Goal: Find specific page/section: Find specific page/section

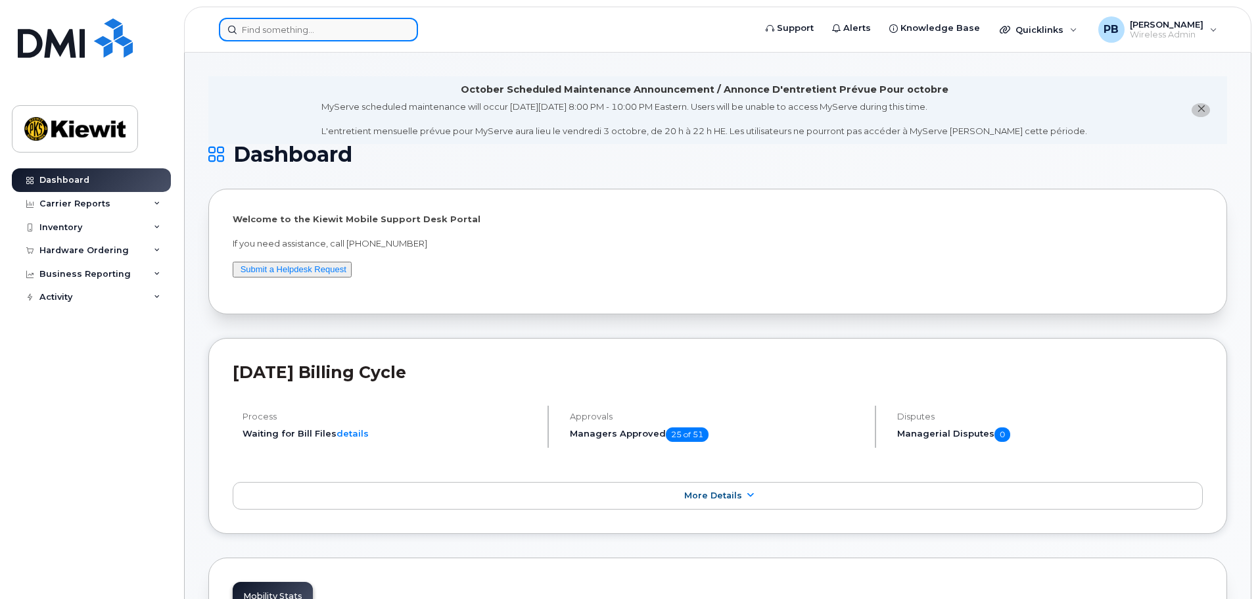
click at [299, 24] on input at bounding box center [318, 30] width 199 height 24
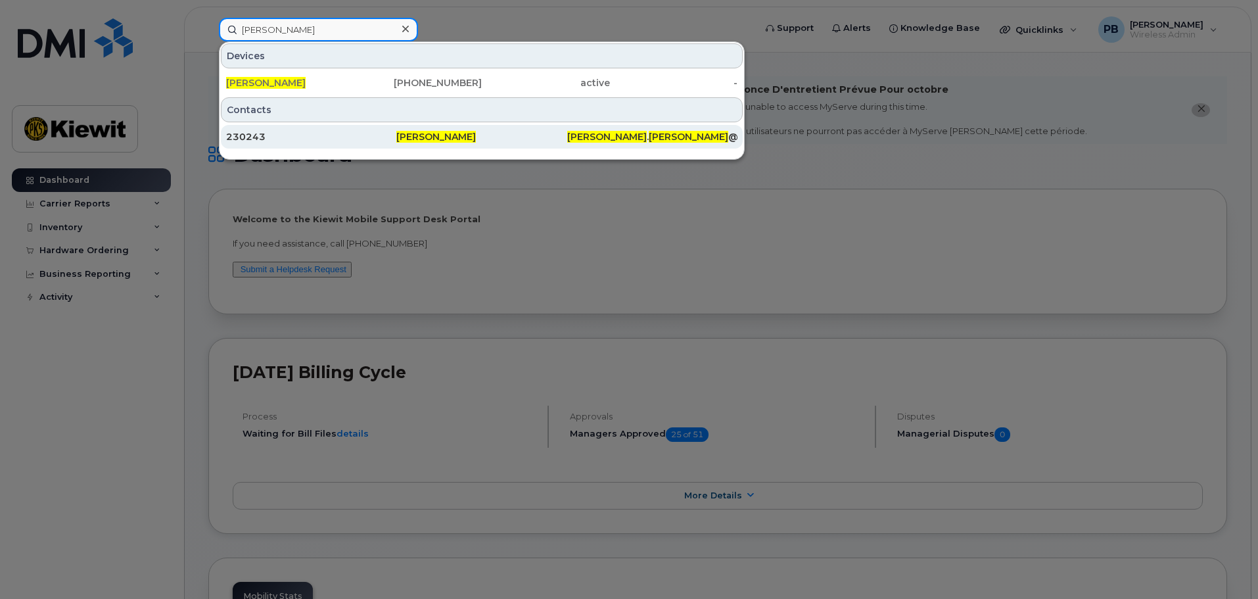
type input "edwin orantes"
click at [427, 136] on span "[PERSON_NAME]" at bounding box center [436, 137] width 80 height 12
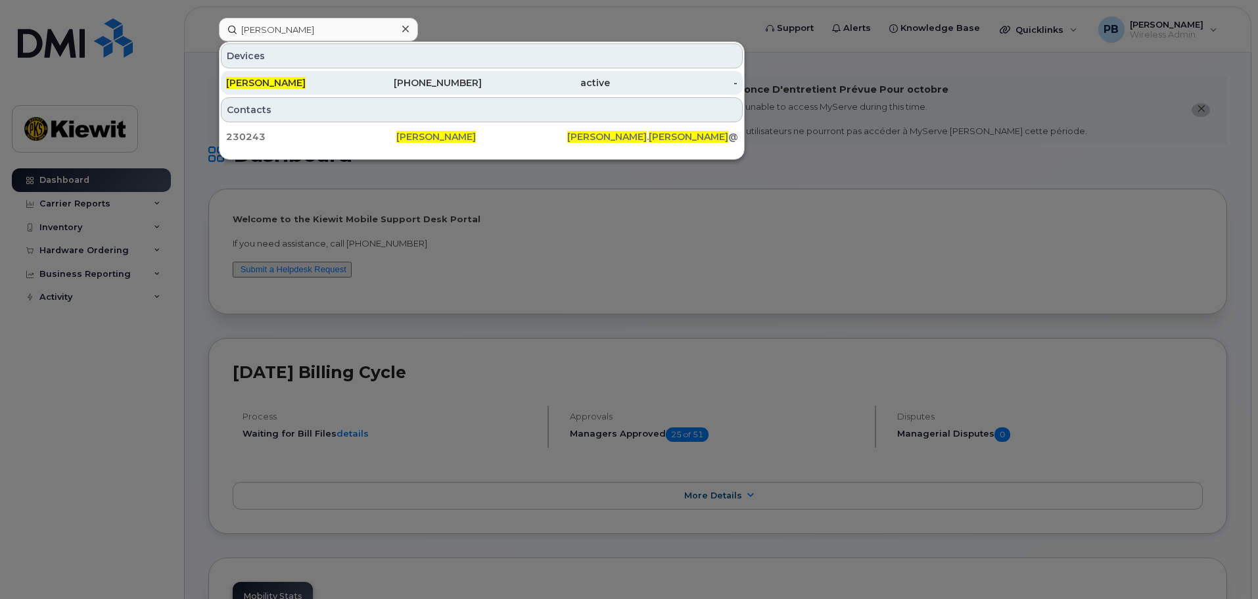
click at [319, 76] on div "EDWIN ORANTES" at bounding box center [290, 83] width 128 height 24
click at [306, 86] on span "EDWIN ORANTES" at bounding box center [266, 83] width 80 height 12
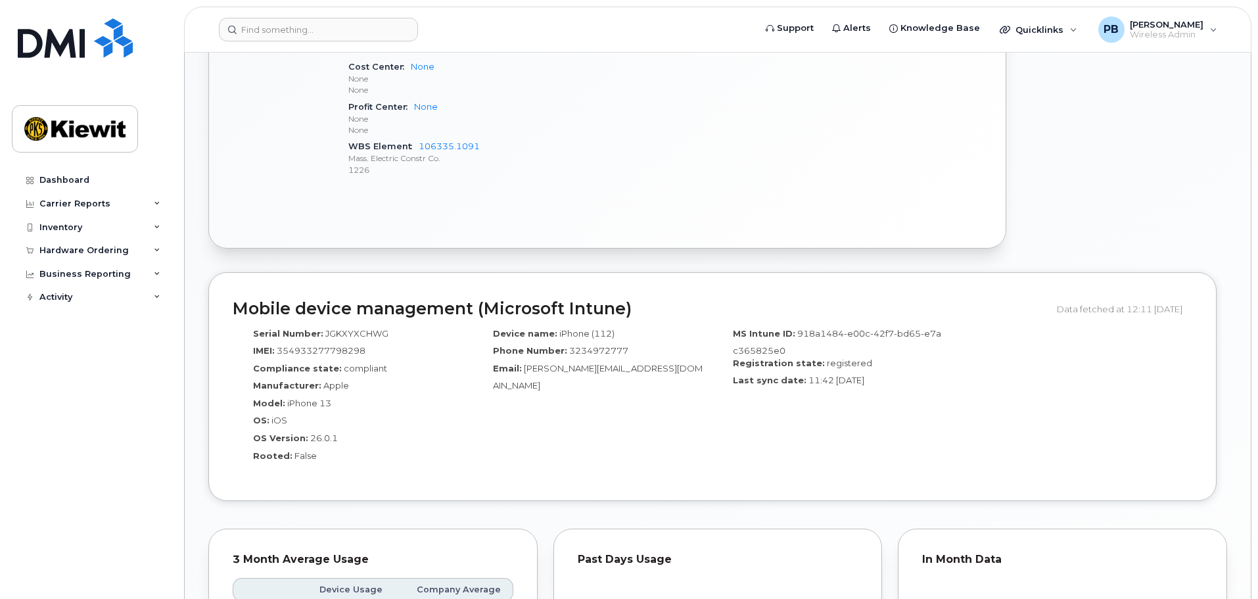
scroll to position [854, 0]
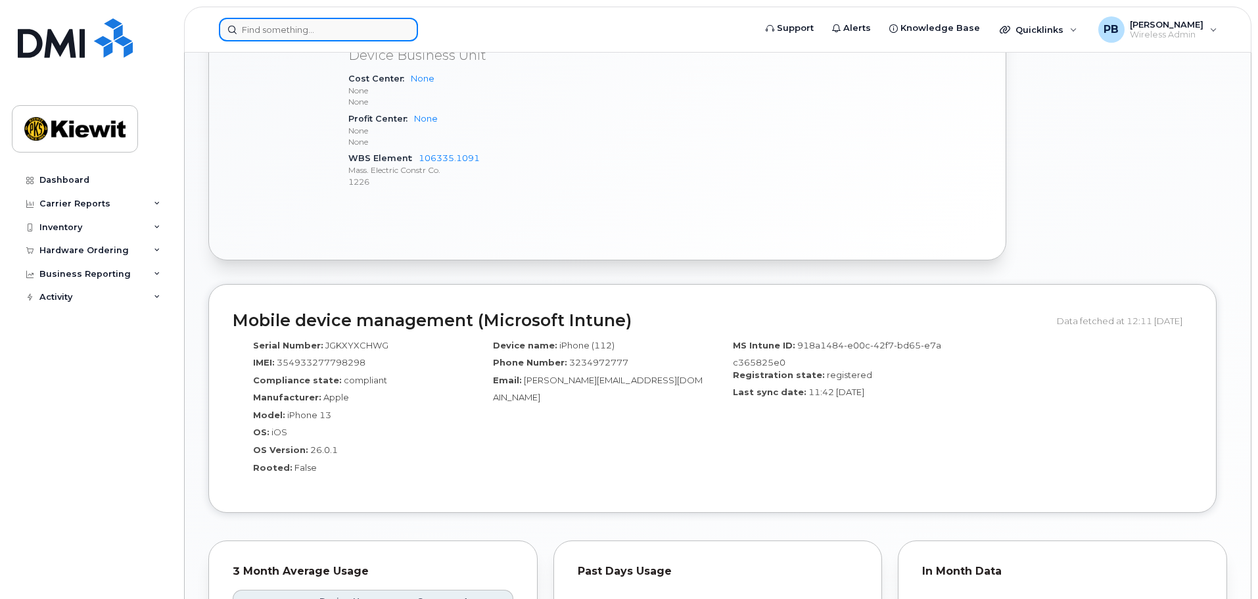
click at [292, 30] on input at bounding box center [318, 30] width 199 height 24
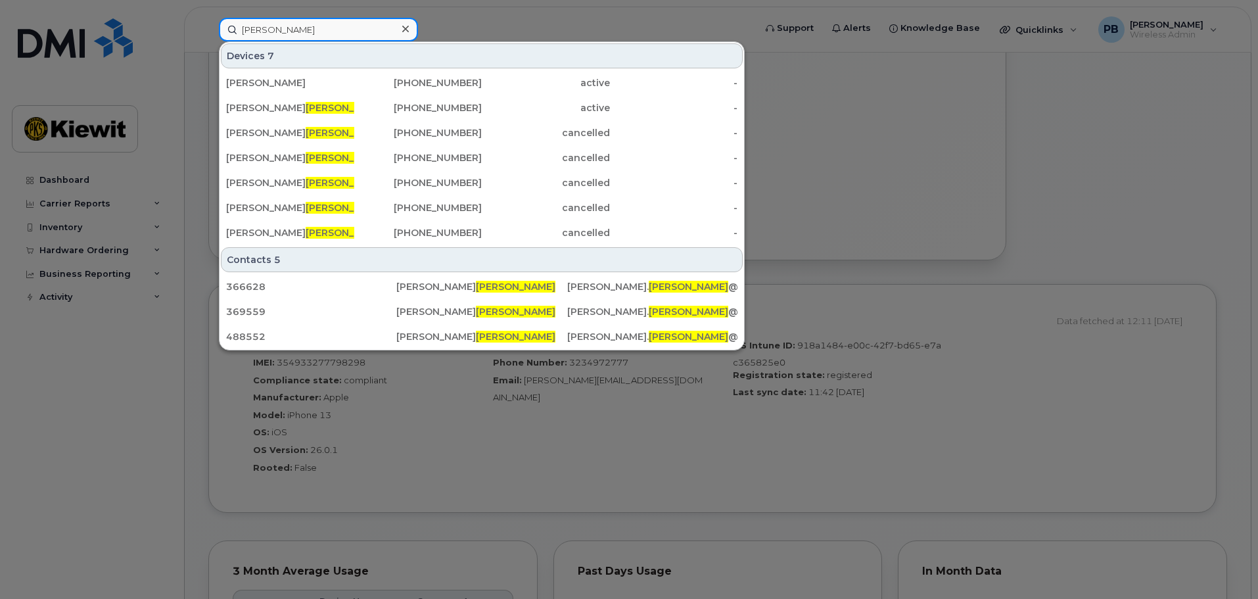
drag, startPoint x: 302, startPoint y: 24, endPoint x: 133, endPoint y: 16, distance: 169.7
click at [208, 18] on div "zetino Devices 7 ANA BIVIANO 816-868-5647 active - MICHAEL ZETINO 253-410-9705 …" at bounding box center [482, 30] width 548 height 24
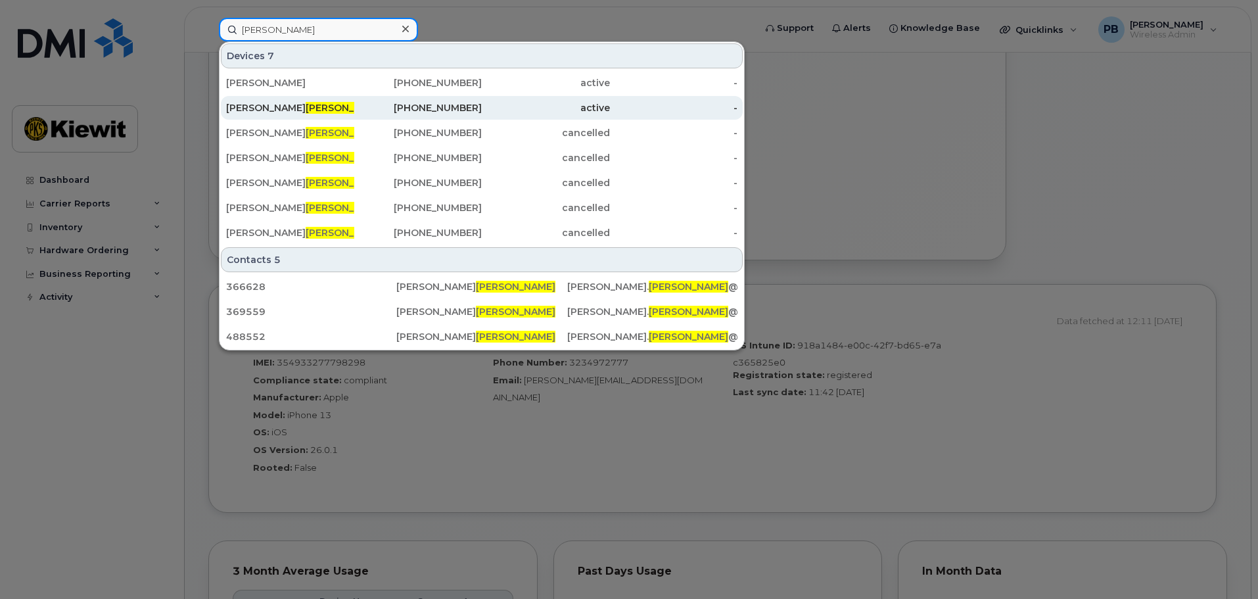
type input "zetino"
click at [317, 115] on div "MICHAEL ZETINO" at bounding box center [290, 108] width 128 height 24
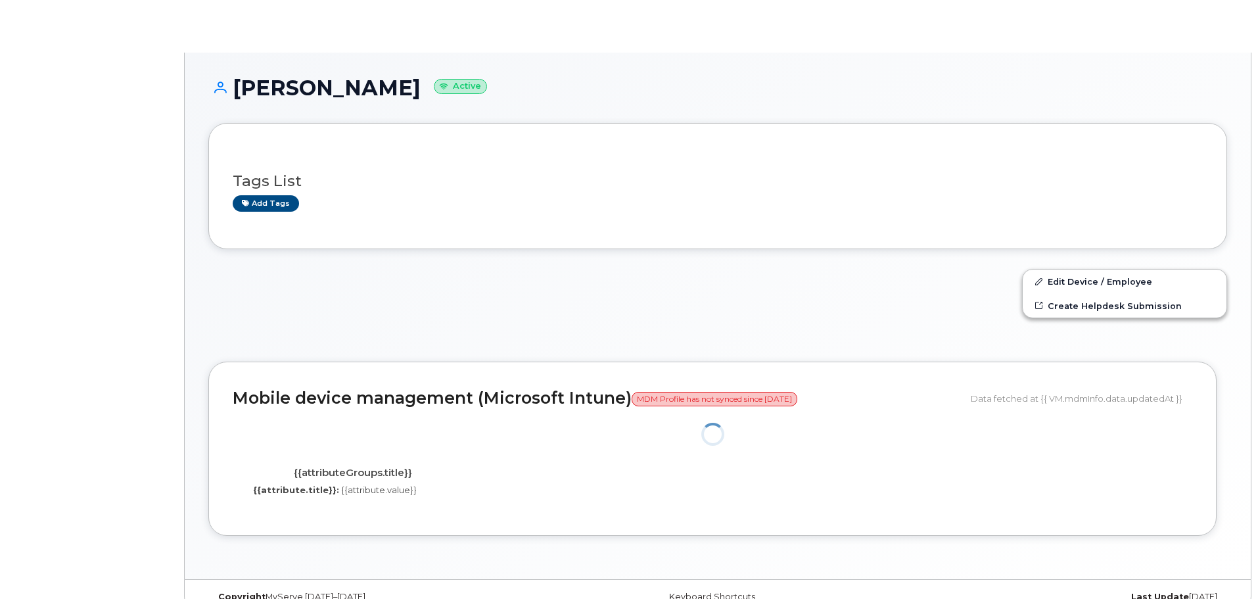
click at [322, 100] on div "MICHAEL ZETINO Active" at bounding box center [717, 99] width 1019 height 47
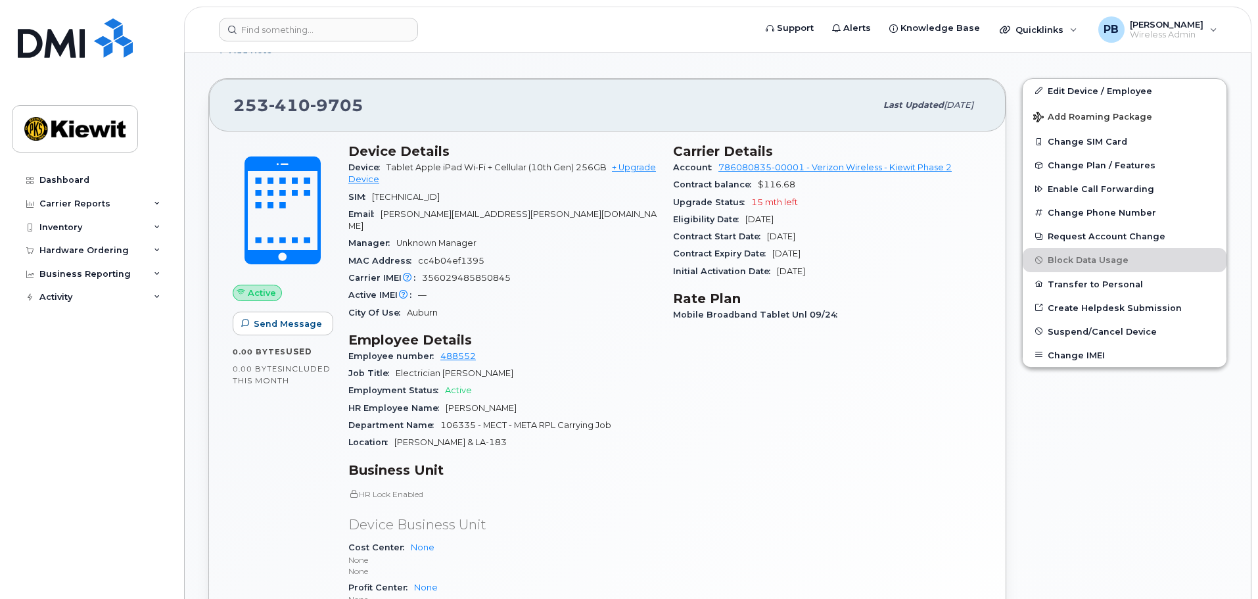
scroll to position [394, 0]
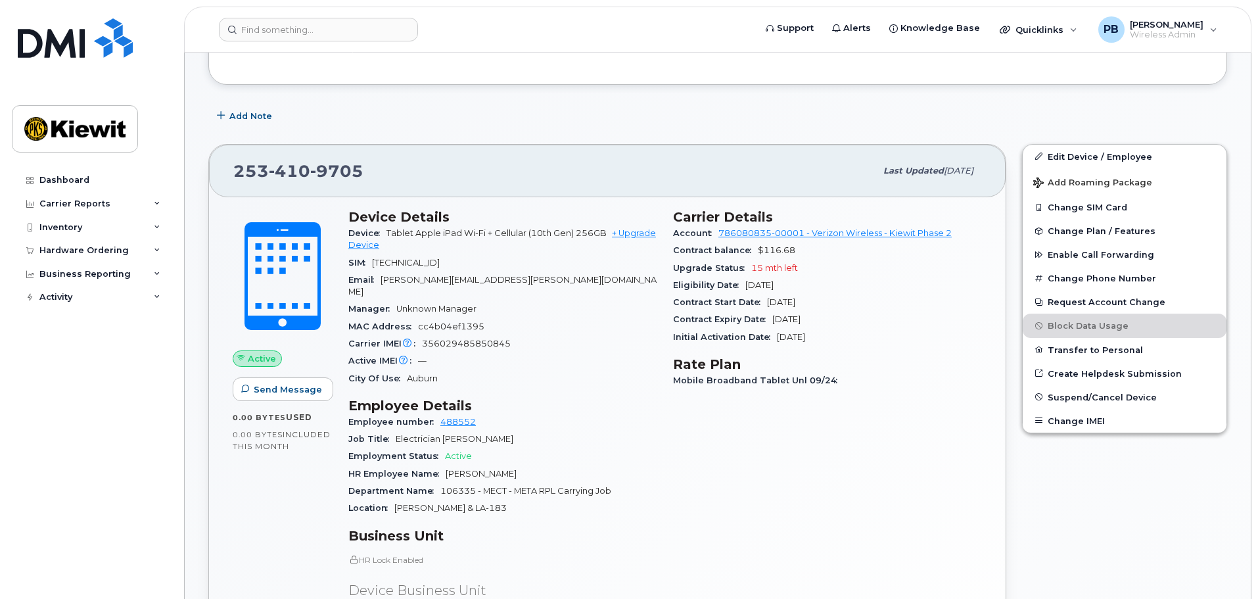
drag, startPoint x: 446, startPoint y: 232, endPoint x: 561, endPoint y: 240, distance: 115.9
click at [561, 240] on div "Device Tablet Apple iPad Wi-Fi + Cellular (10th Gen) 256GB + Upgrade Device" at bounding box center [502, 240] width 309 height 30
click at [555, 300] on div "Manager Unknown Manager" at bounding box center [502, 308] width 309 height 17
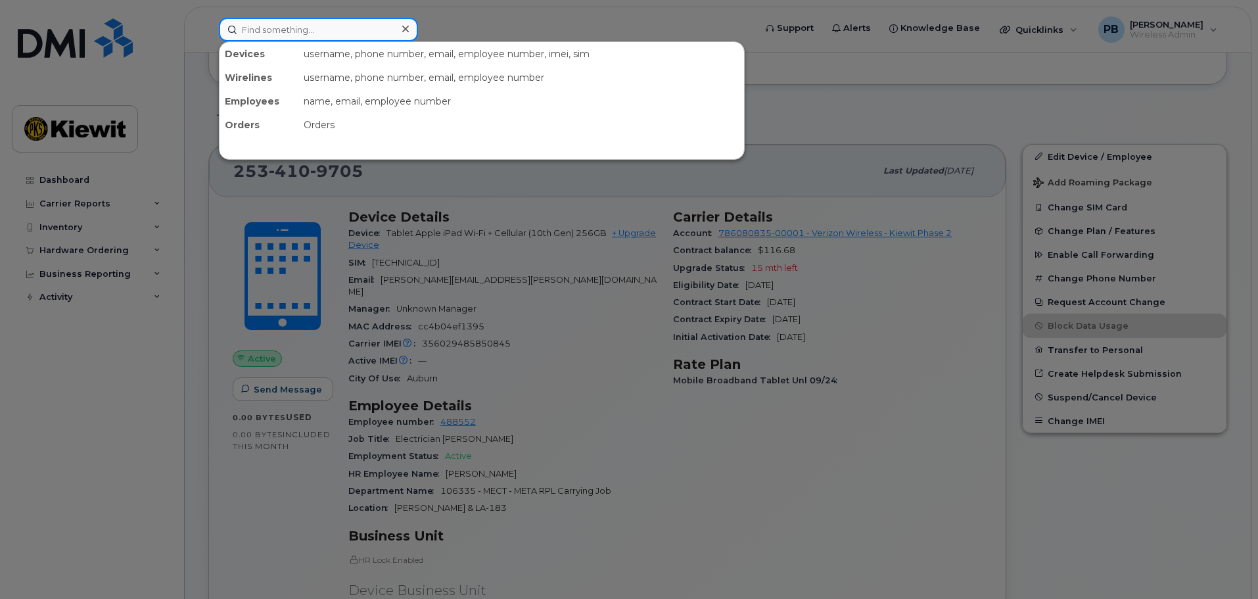
click at [306, 34] on input at bounding box center [318, 30] width 199 height 24
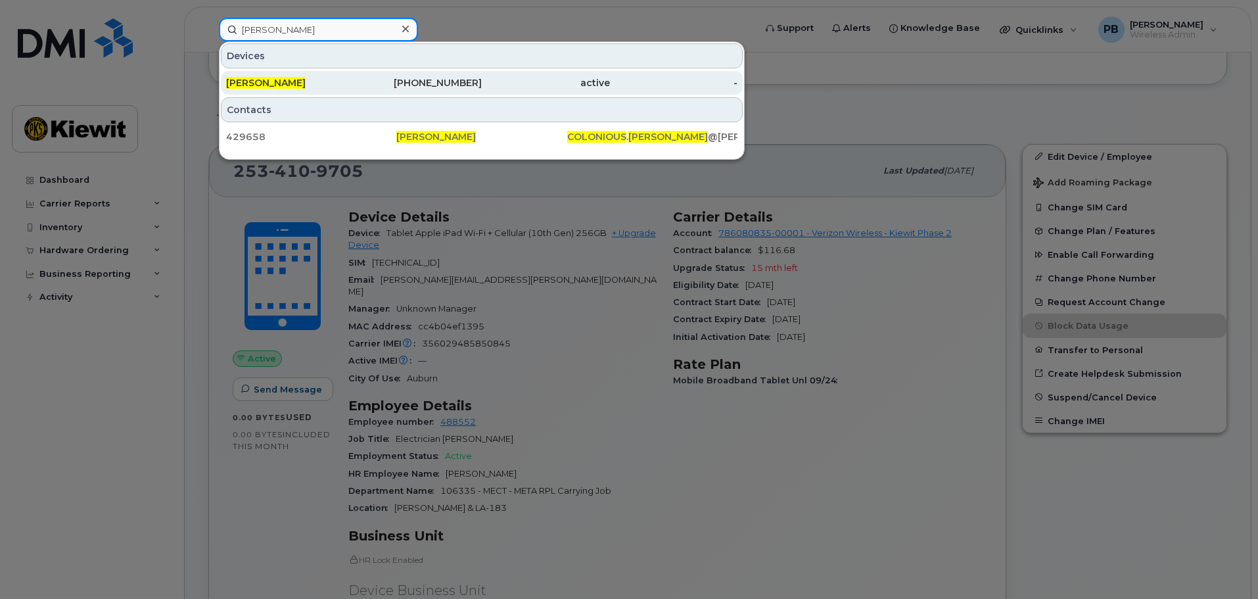
type input "Colonious Harris"
click at [366, 86] on div "909-973-6252" at bounding box center [418, 82] width 128 height 13
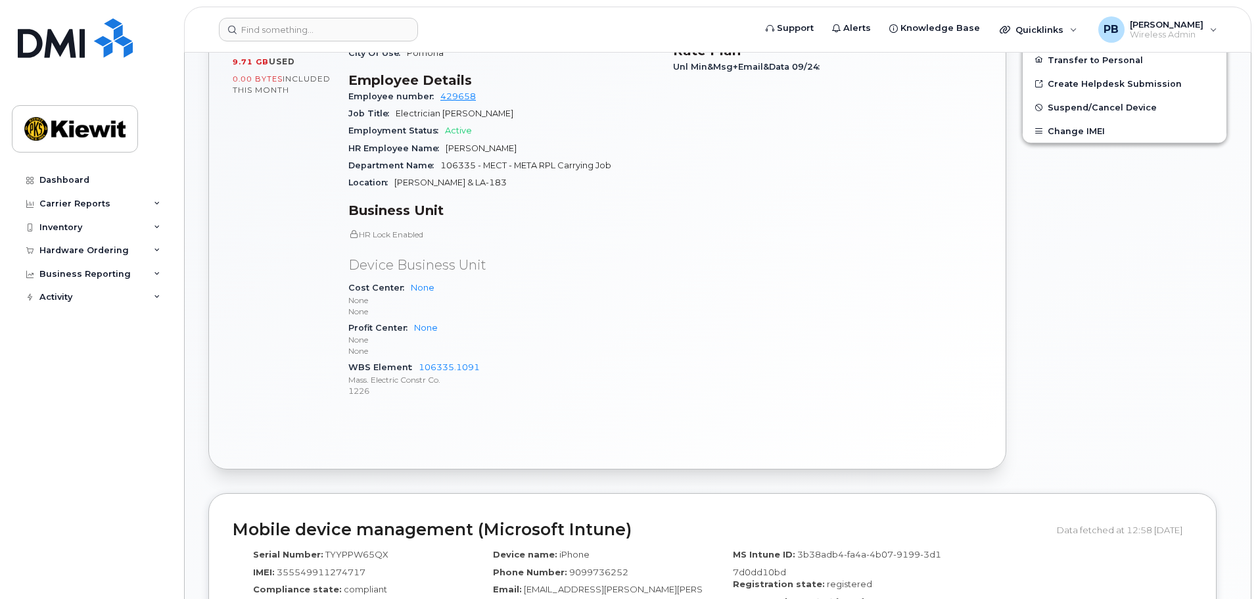
scroll to position [263, 0]
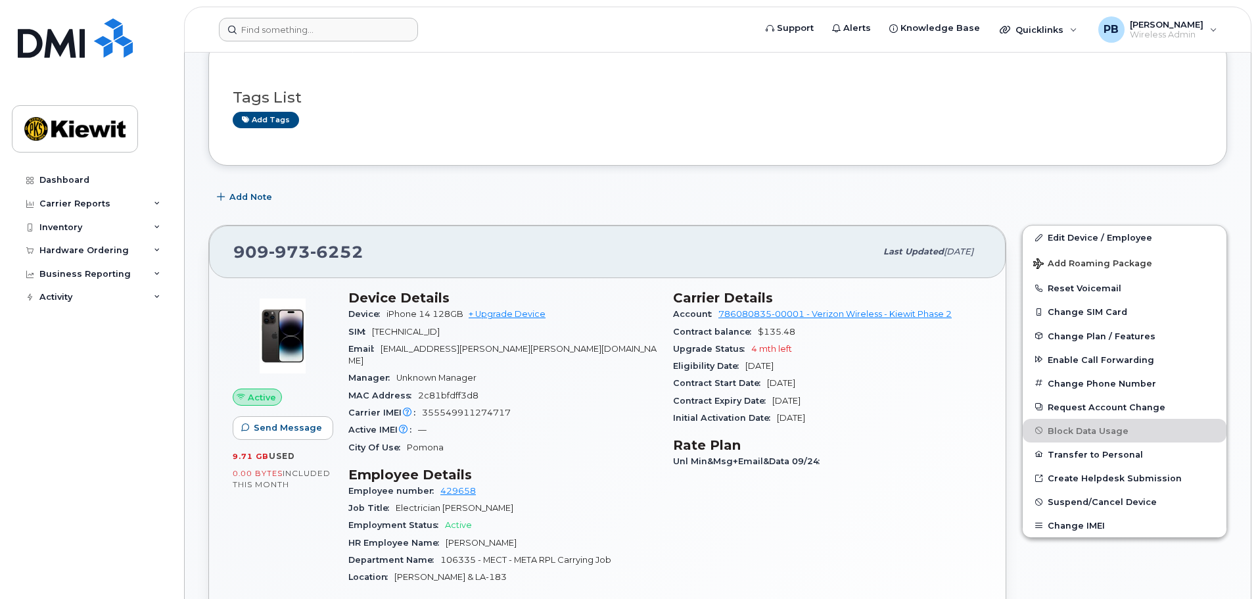
drag, startPoint x: 271, startPoint y: 45, endPoint x: 264, endPoint y: 28, distance: 18.3
click at [269, 41] on header "Support Alerts Knowledge Base Quicklinks Suspend / Cancel Device Change SIM Car…" at bounding box center [717, 30] width 1067 height 46
click at [263, 25] on input at bounding box center [318, 30] width 199 height 24
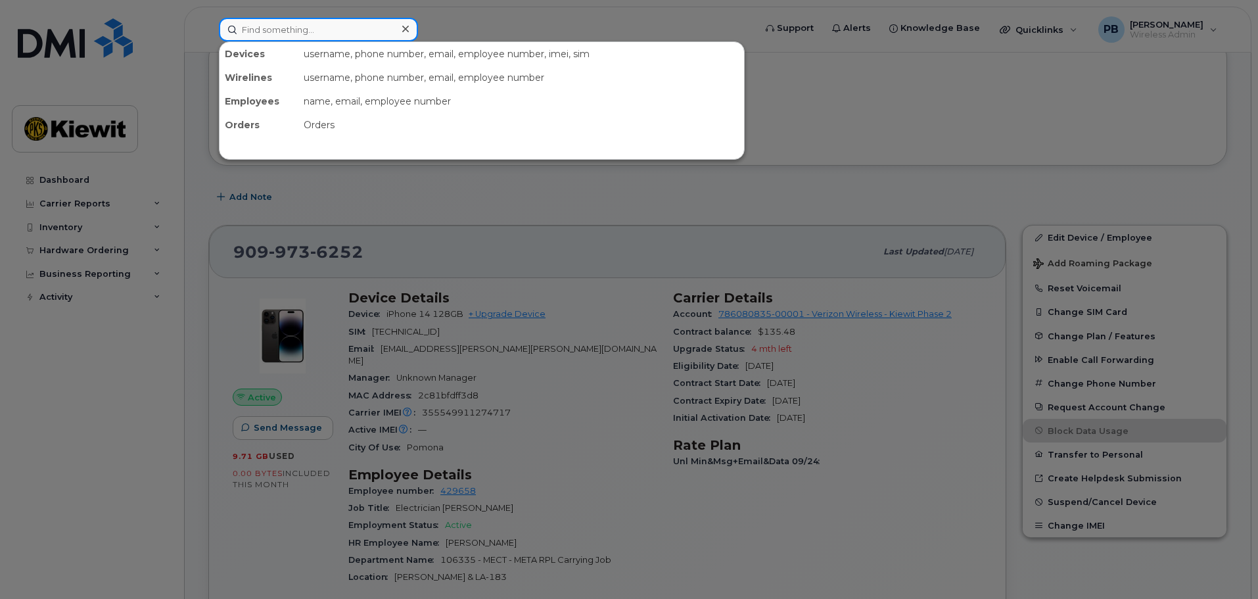
click at [260, 28] on input at bounding box center [318, 30] width 199 height 24
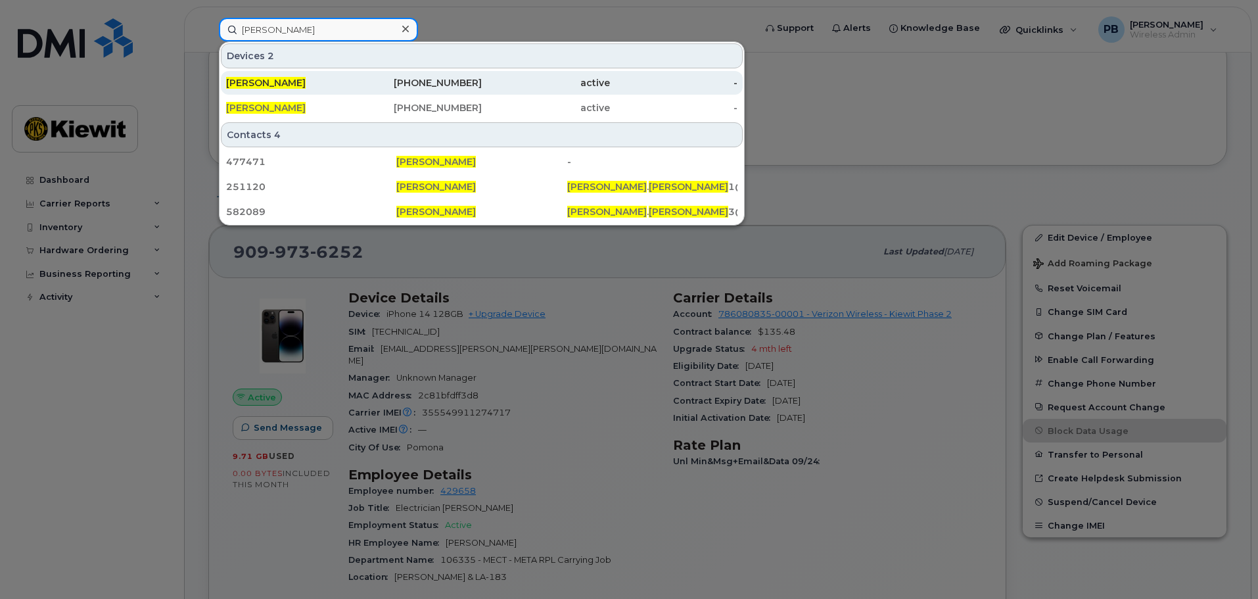
type input "cesar morales"
click at [516, 85] on div "active" at bounding box center [546, 82] width 128 height 13
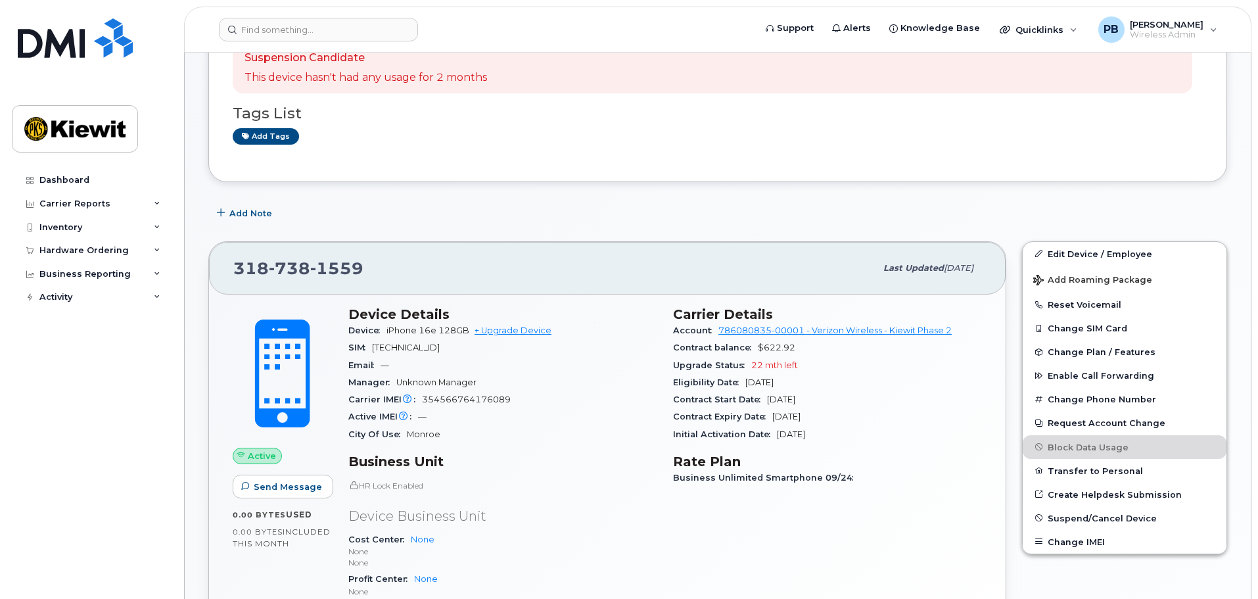
scroll to position [66, 0]
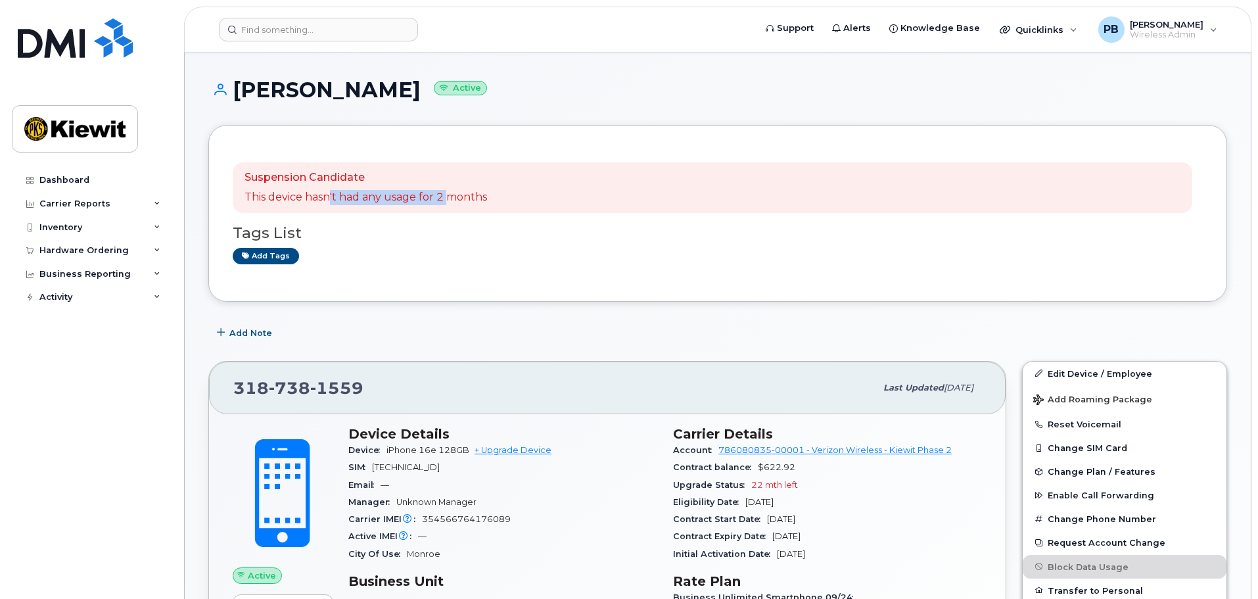
drag, startPoint x: 354, startPoint y: 198, endPoint x: 449, endPoint y: 206, distance: 95.6
click at [449, 206] on div "Suspension Candidate This device hasn't had any usage for 2 months" at bounding box center [712, 187] width 959 height 51
drag, startPoint x: 462, startPoint y: 205, endPoint x: 484, endPoint y: 265, distance: 63.6
click at [463, 205] on p "This device hasn't had any usage for 2 months" at bounding box center [365, 197] width 242 height 15
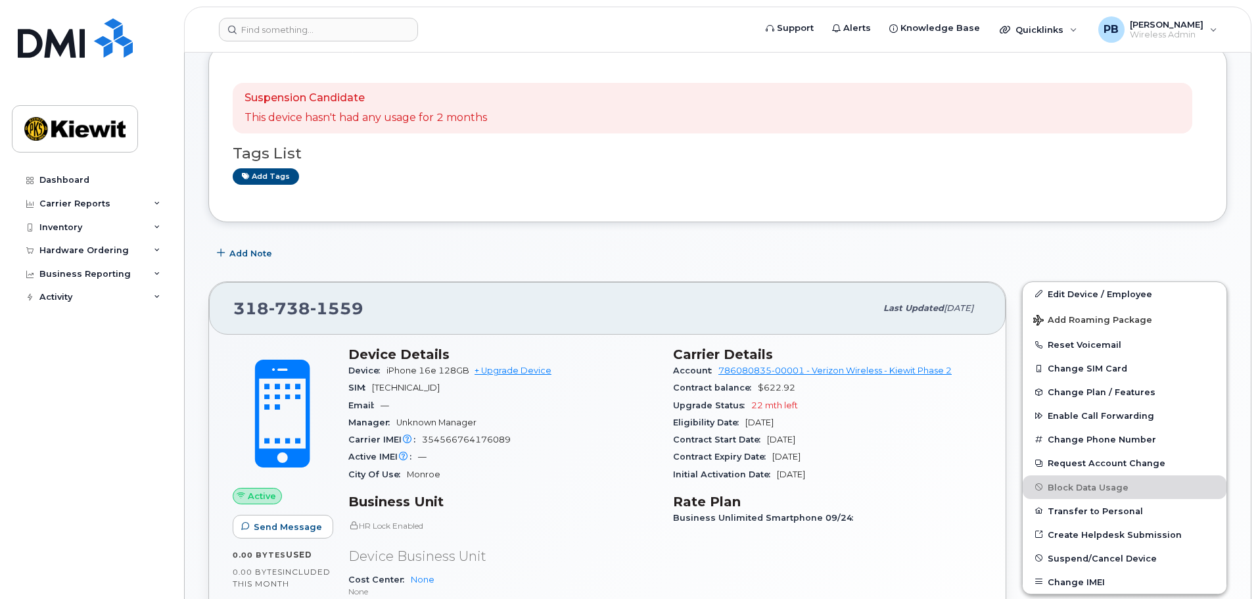
scroll to position [64, 0]
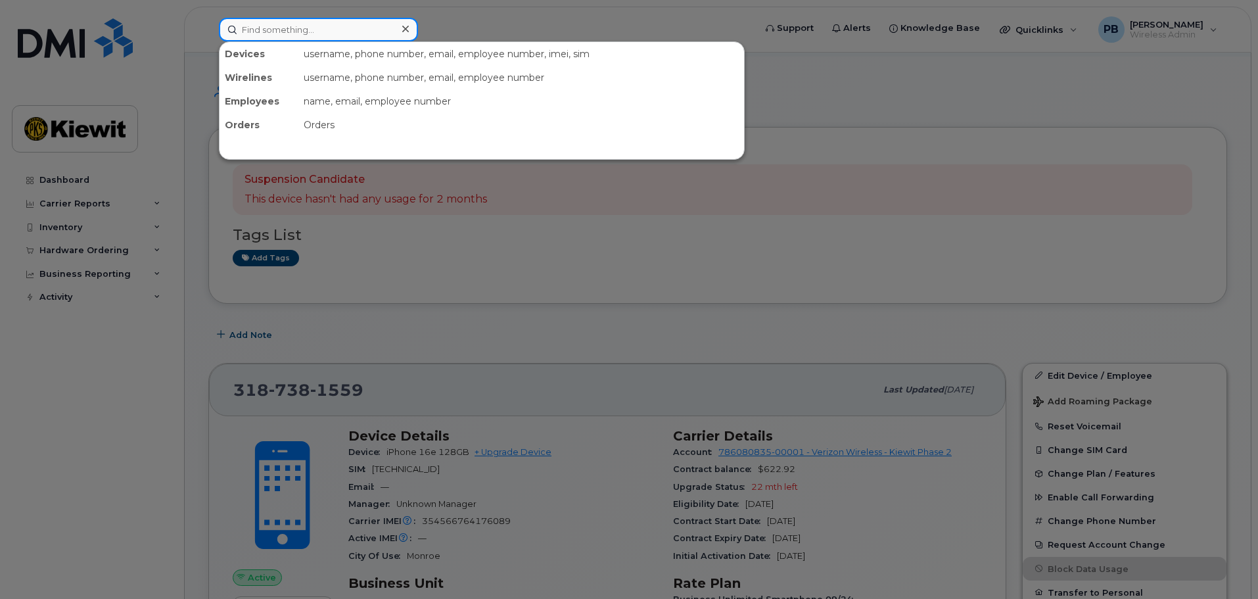
click at [315, 32] on input at bounding box center [318, 30] width 199 height 24
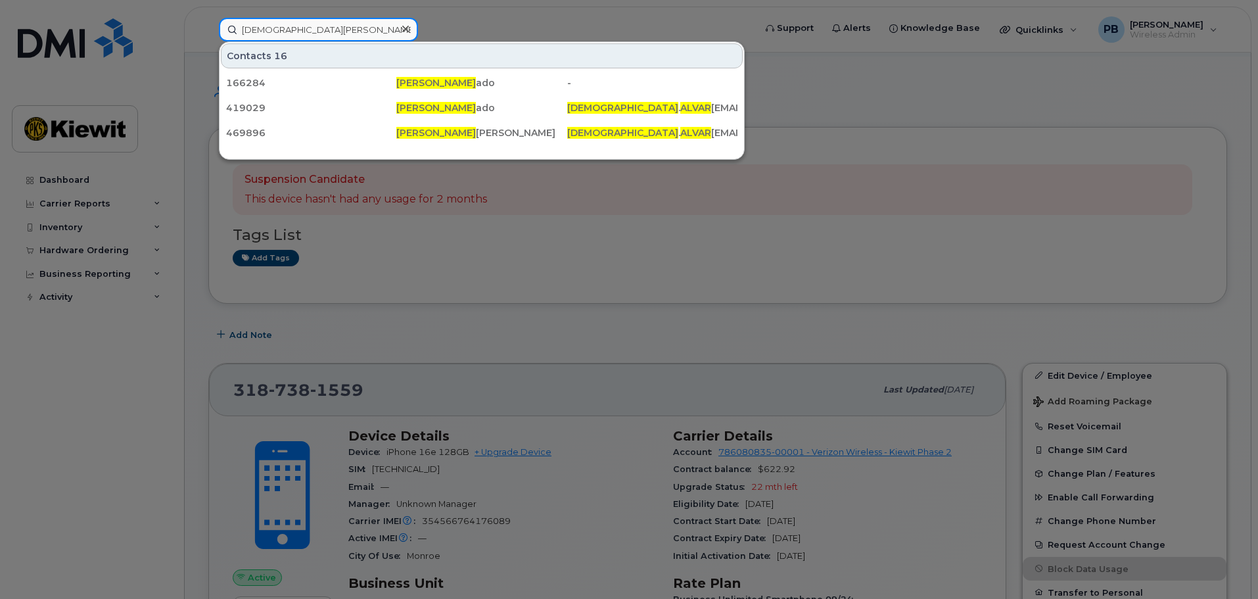
click at [345, 33] on input "[DEMOGRAPHIC_DATA][PERSON_NAME]" at bounding box center [318, 30] width 199 height 24
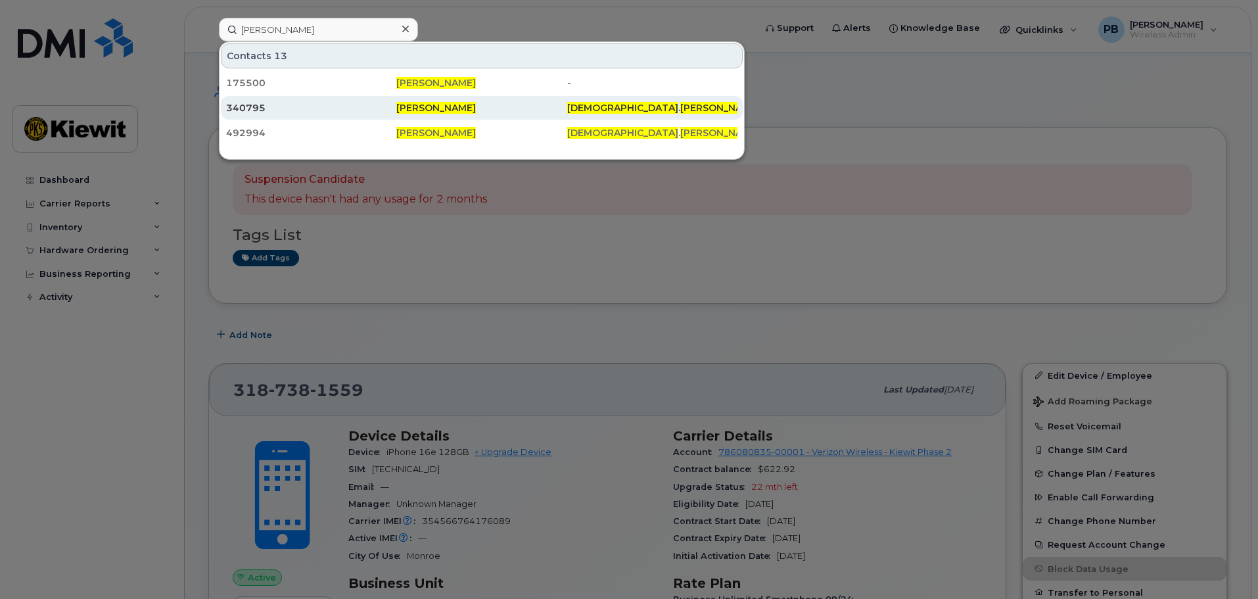
click at [359, 108] on div "340795" at bounding box center [311, 107] width 170 height 13
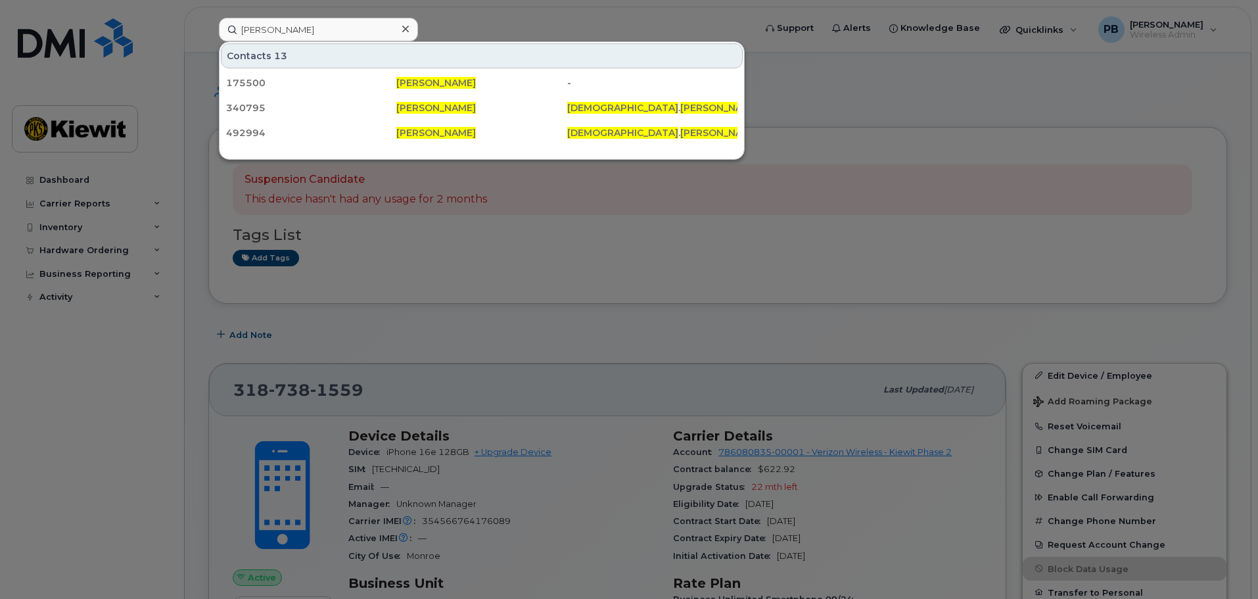
click at [798, 221] on div at bounding box center [629, 299] width 1258 height 599
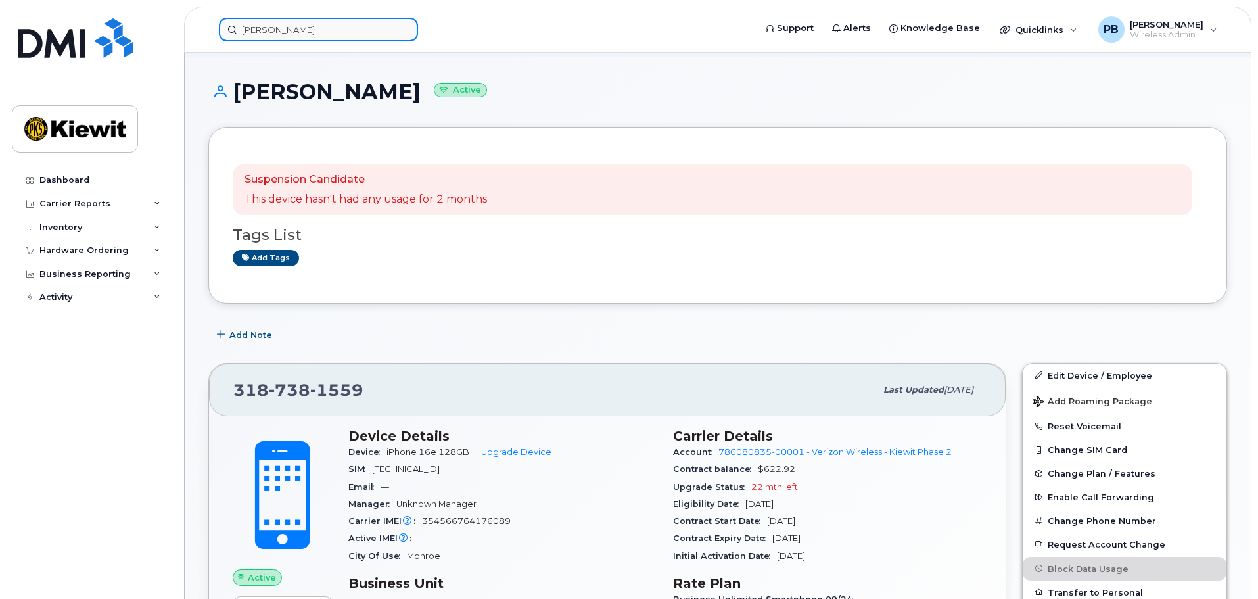
click at [319, 34] on input "Jesus alvarez" at bounding box center [318, 30] width 199 height 24
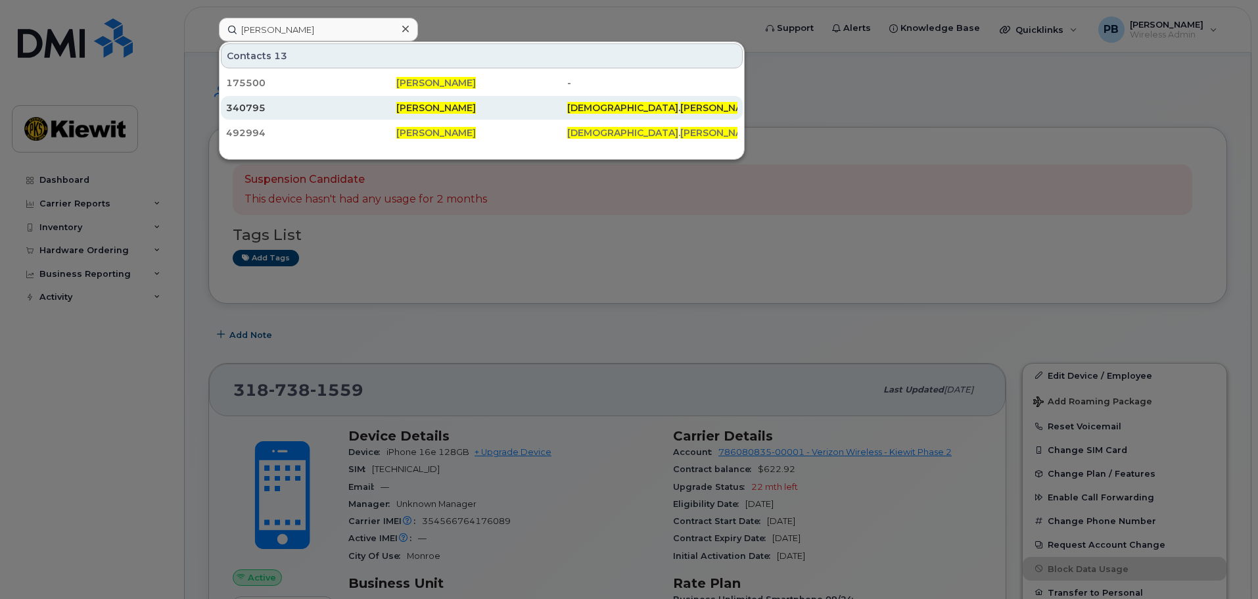
click at [315, 106] on div "340795" at bounding box center [311, 107] width 170 height 13
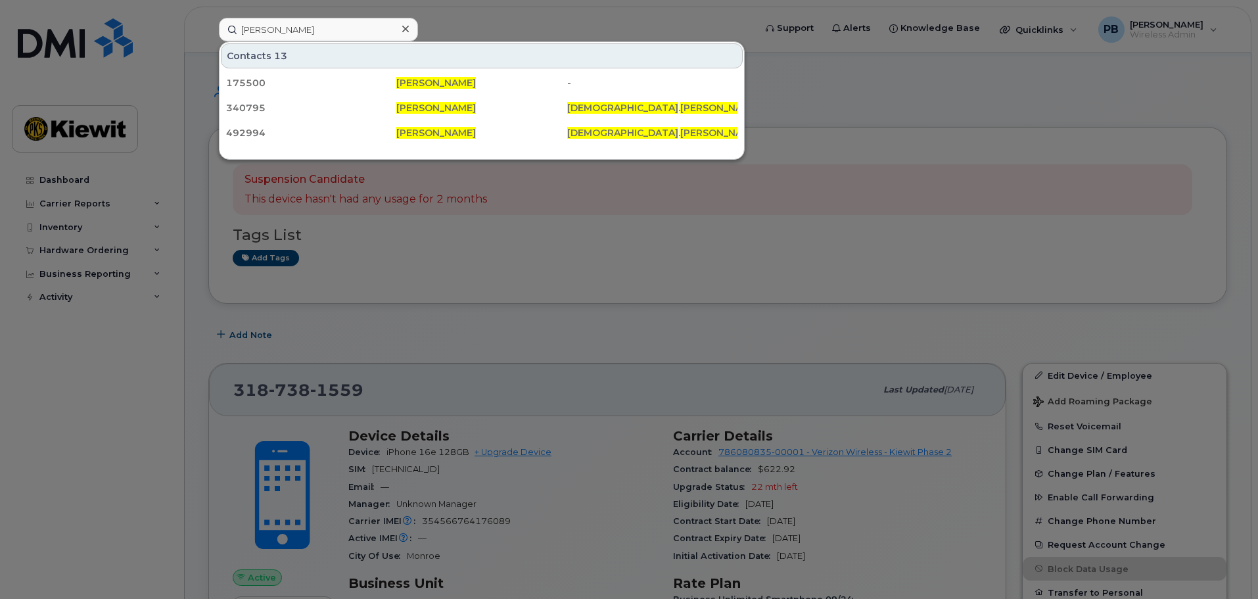
click at [635, 393] on div at bounding box center [629, 299] width 1258 height 599
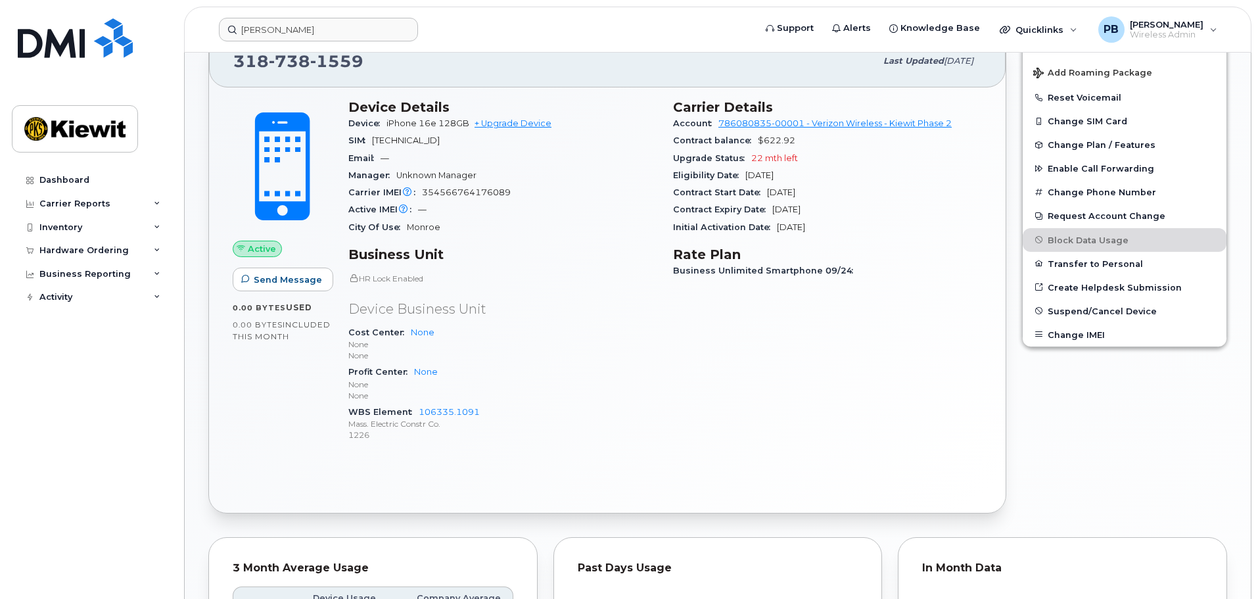
scroll to position [0, 0]
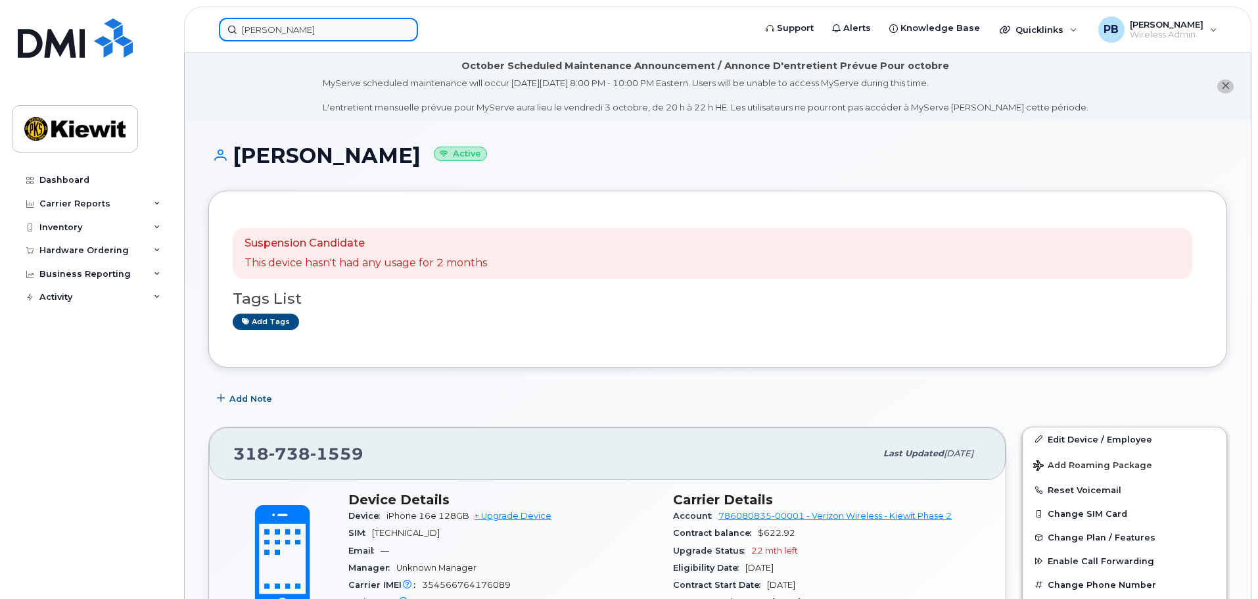
click at [327, 35] on input "Jesus alvarez" at bounding box center [318, 30] width 199 height 24
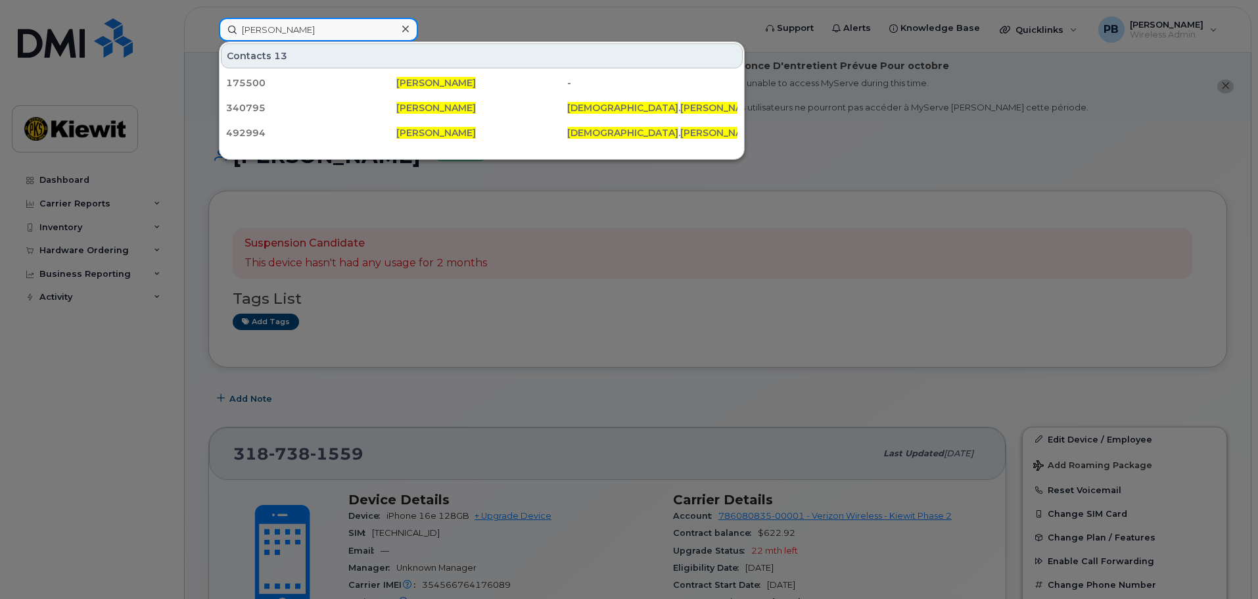
click at [327, 35] on input "Jesus alvarez" at bounding box center [318, 30] width 199 height 24
click at [326, 35] on input "Jesus alvarez" at bounding box center [318, 30] width 199 height 24
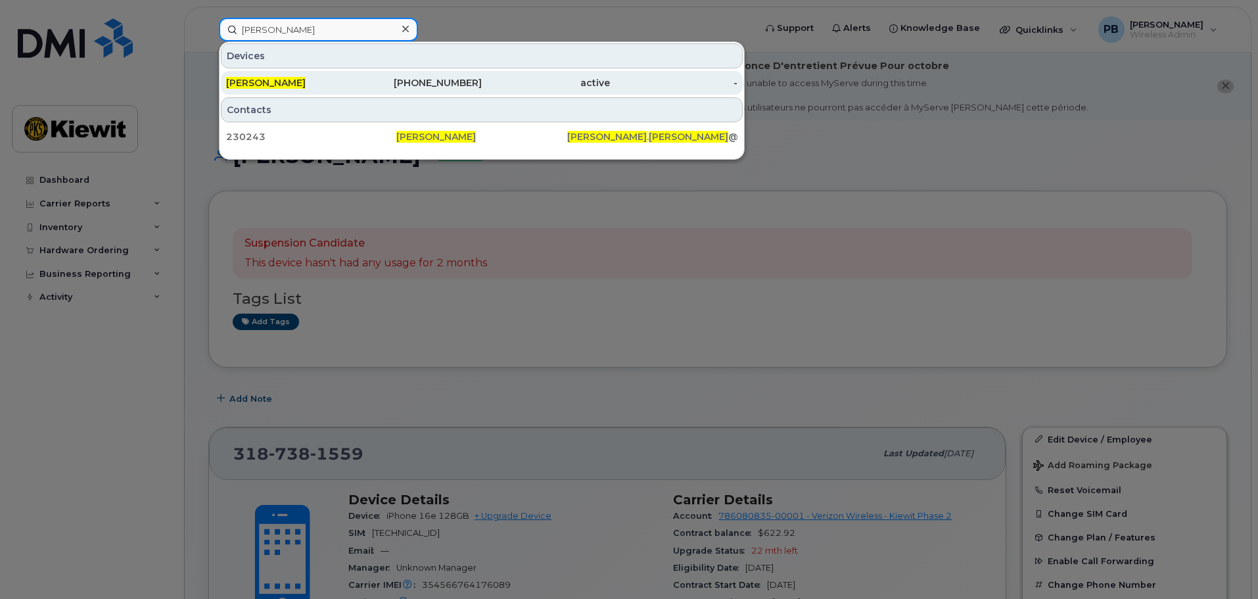
type input "edwin orantes"
click at [380, 80] on div "323-497-2777" at bounding box center [418, 82] width 128 height 13
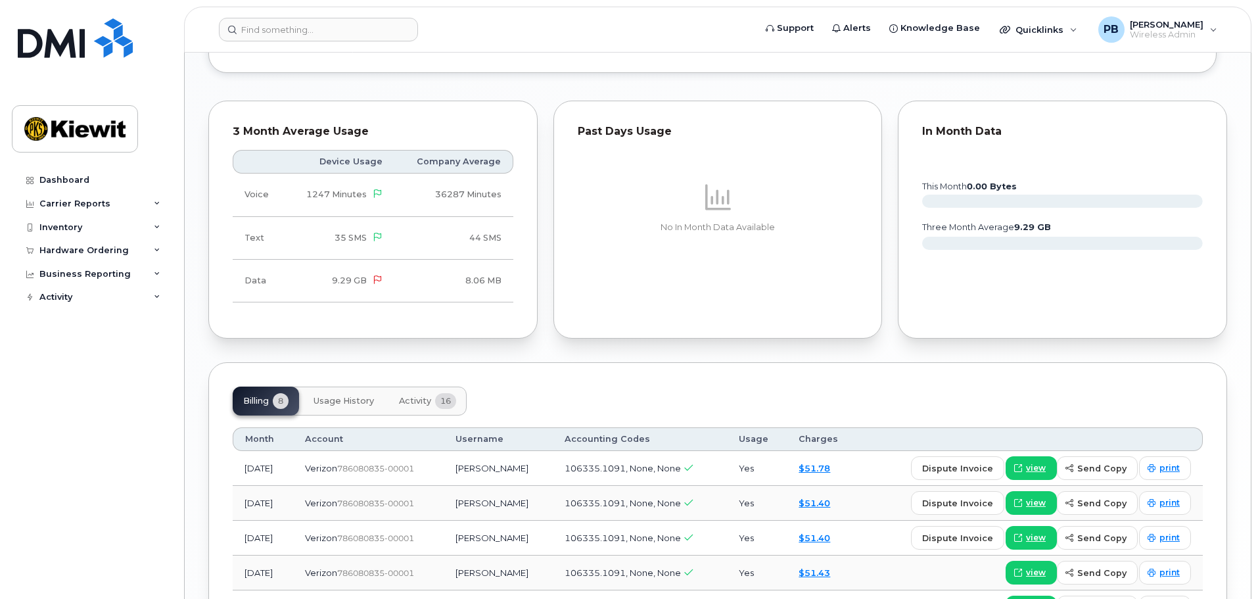
scroll to position [1446, 0]
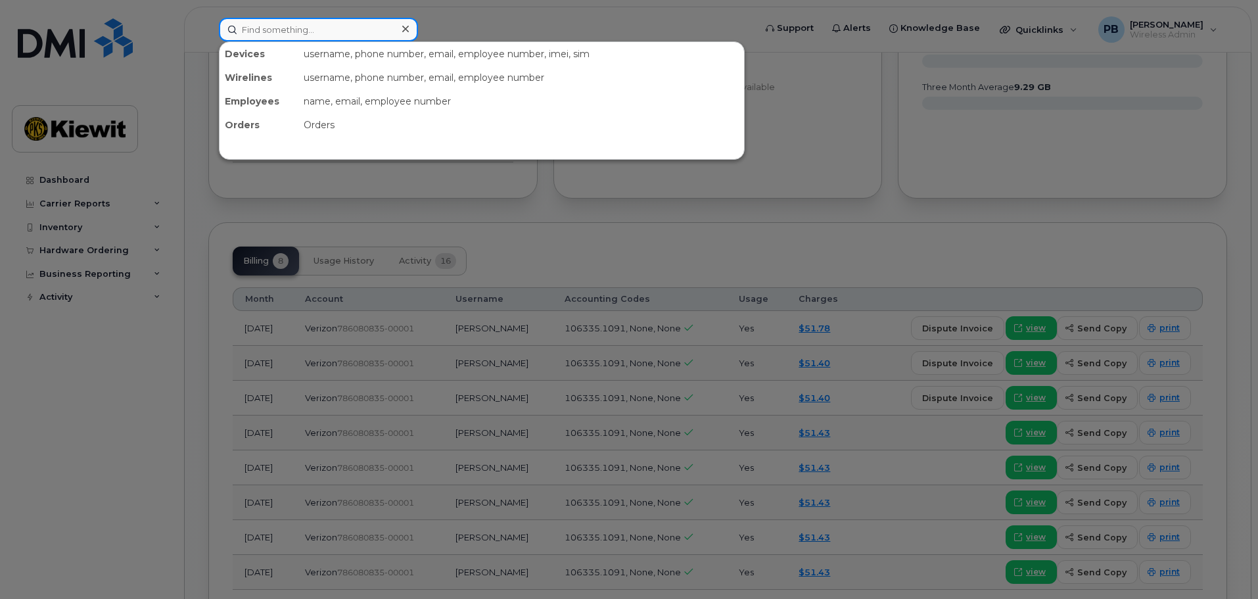
click at [273, 31] on input at bounding box center [318, 30] width 199 height 24
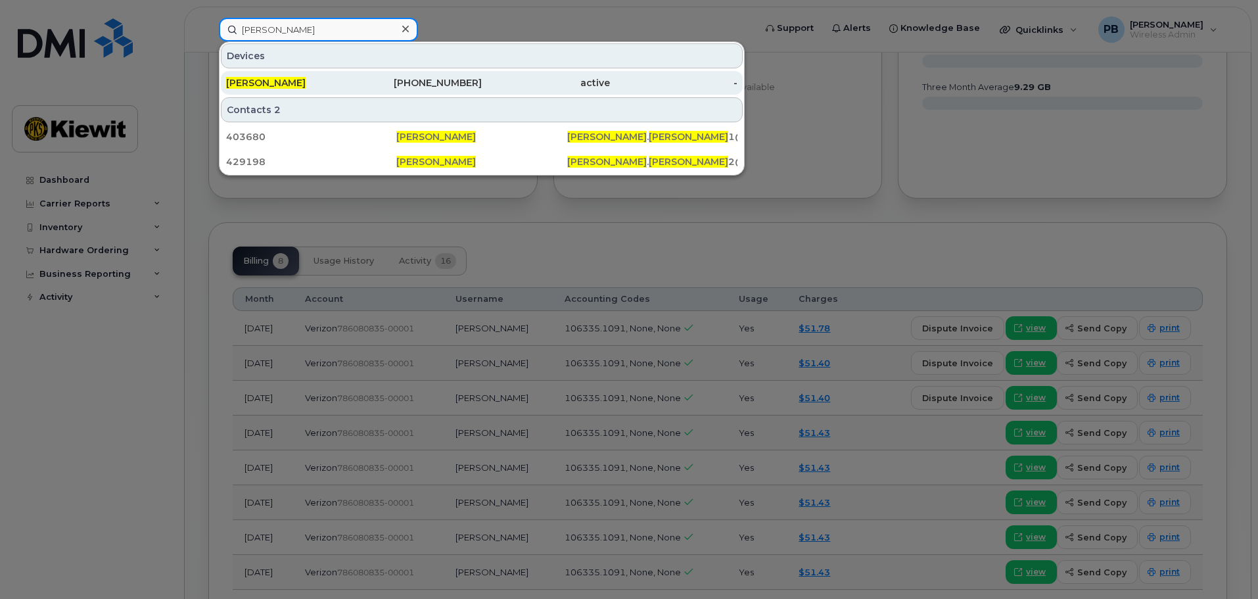
type input "[PERSON_NAME]"
click at [416, 83] on div "[PHONE_NUMBER]" at bounding box center [418, 82] width 128 height 13
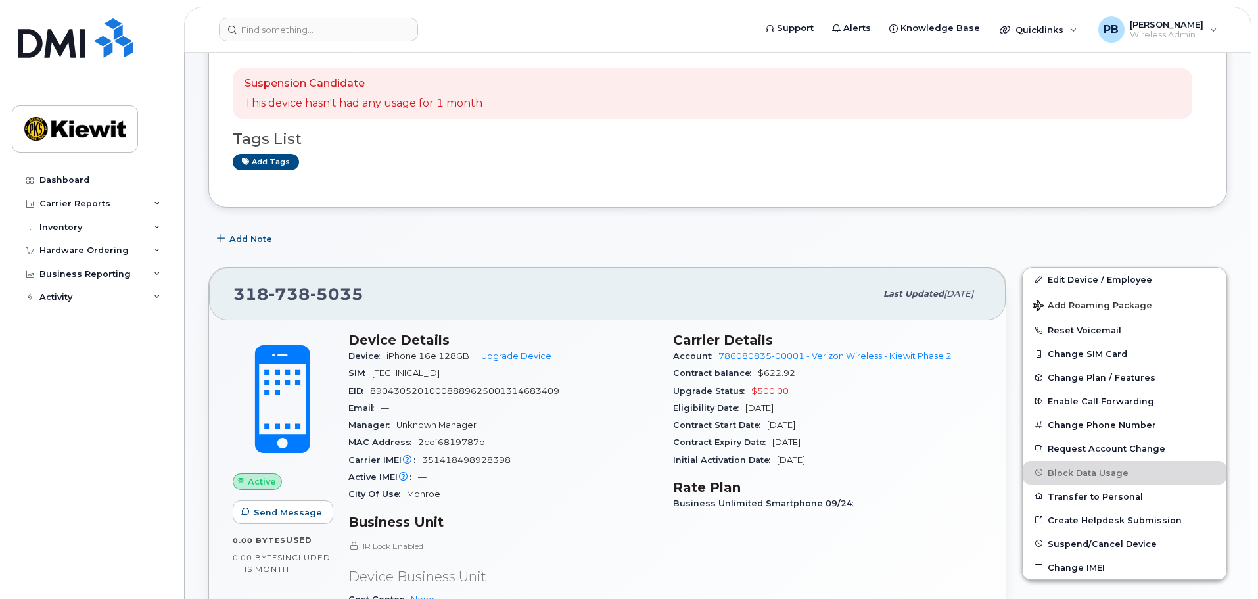
scroll to position [158, 0]
click at [326, 45] on header "Support Alerts Knowledge Base Quicklinks Suspend / Cancel Device Change SIM Car…" at bounding box center [717, 30] width 1067 height 46
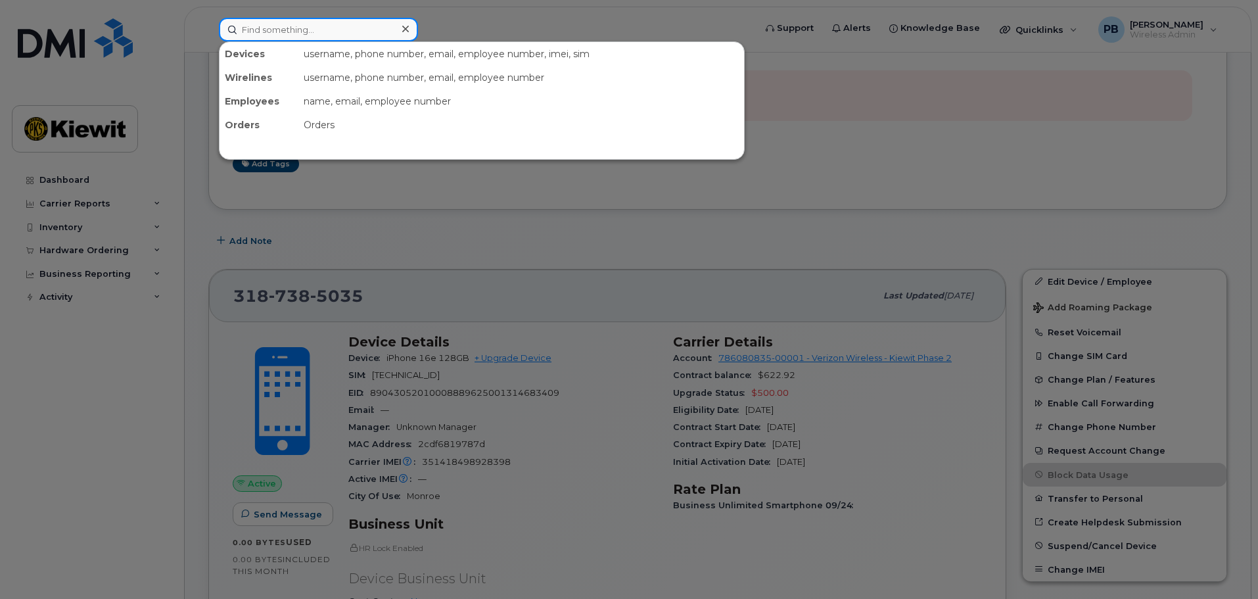
click at [323, 39] on input at bounding box center [318, 30] width 199 height 24
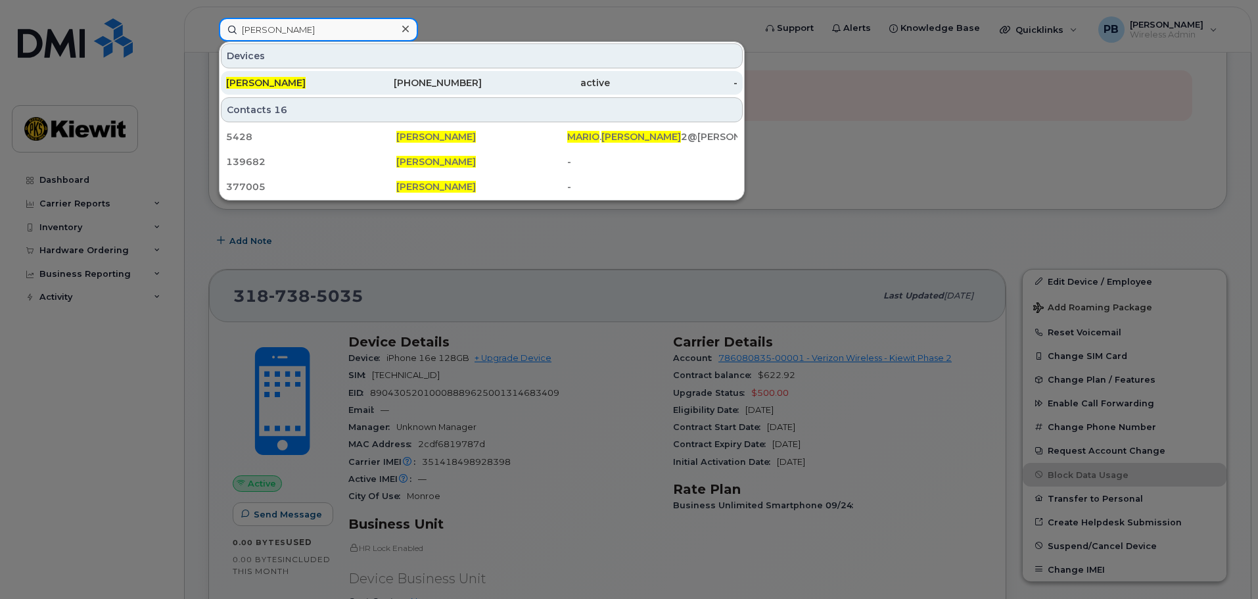
type input "mario garcia"
click at [331, 80] on div "[PERSON_NAME]" at bounding box center [290, 82] width 128 height 13
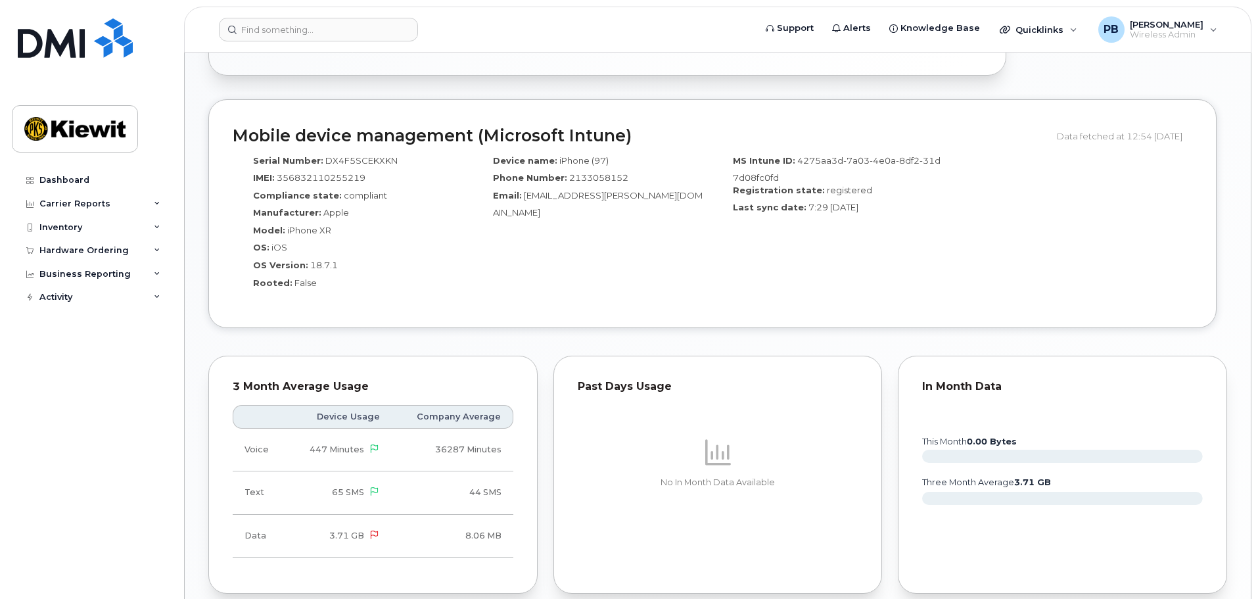
scroll to position [920, 0]
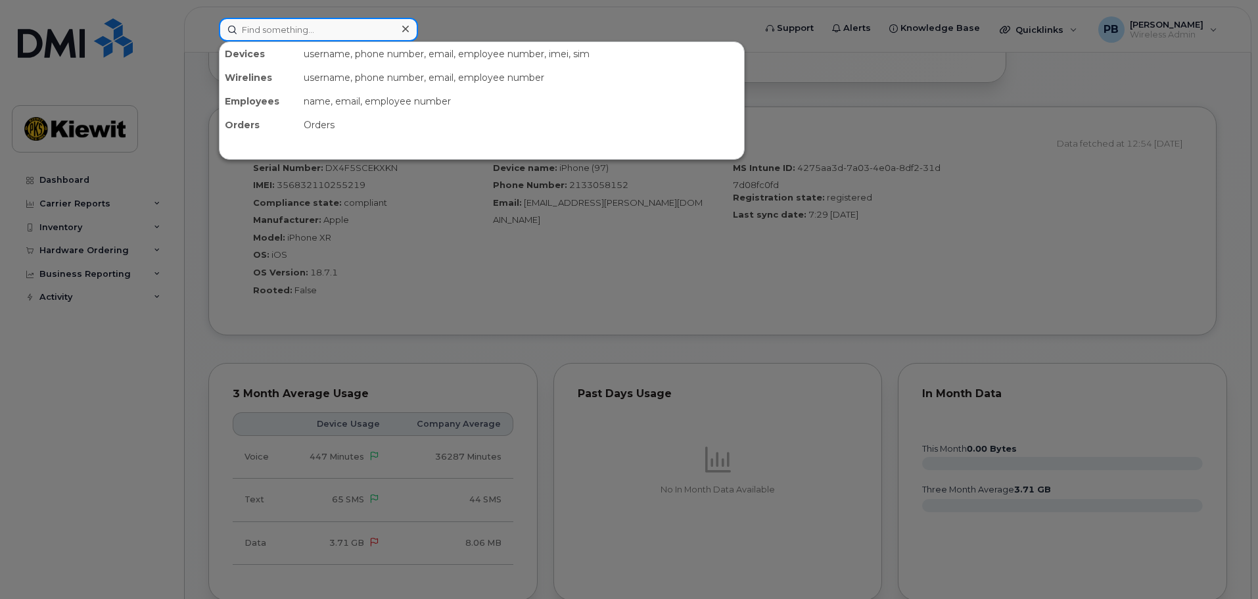
click at [339, 26] on input at bounding box center [318, 30] width 199 height 24
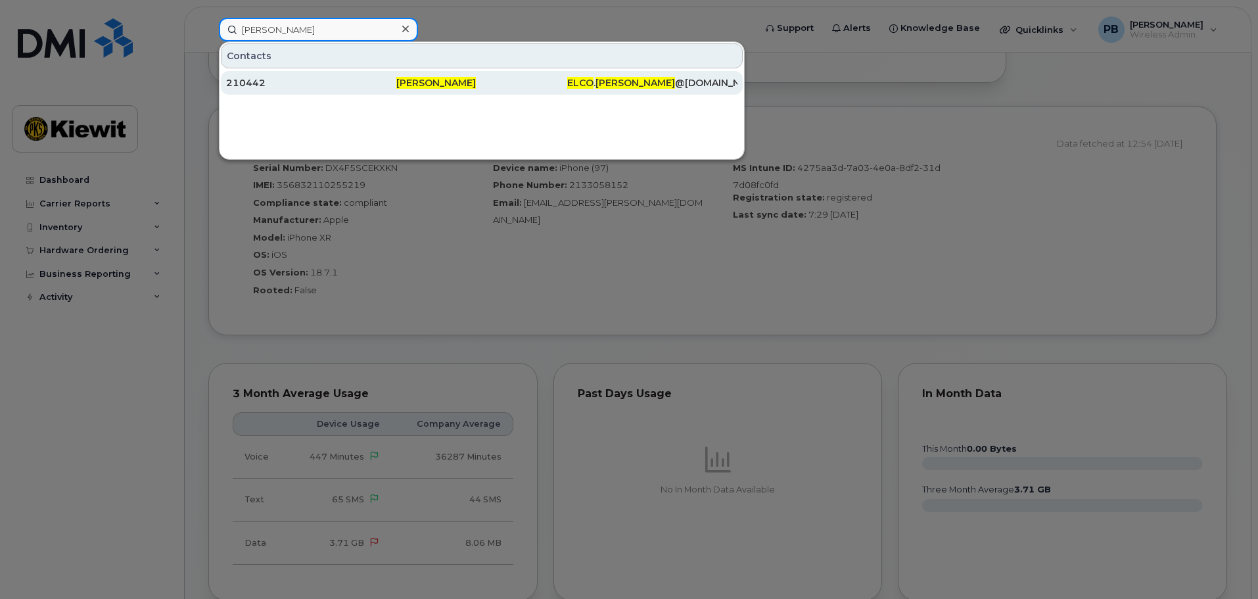
type input "elco garcia"
click at [393, 89] on div "210442" at bounding box center [311, 83] width 170 height 24
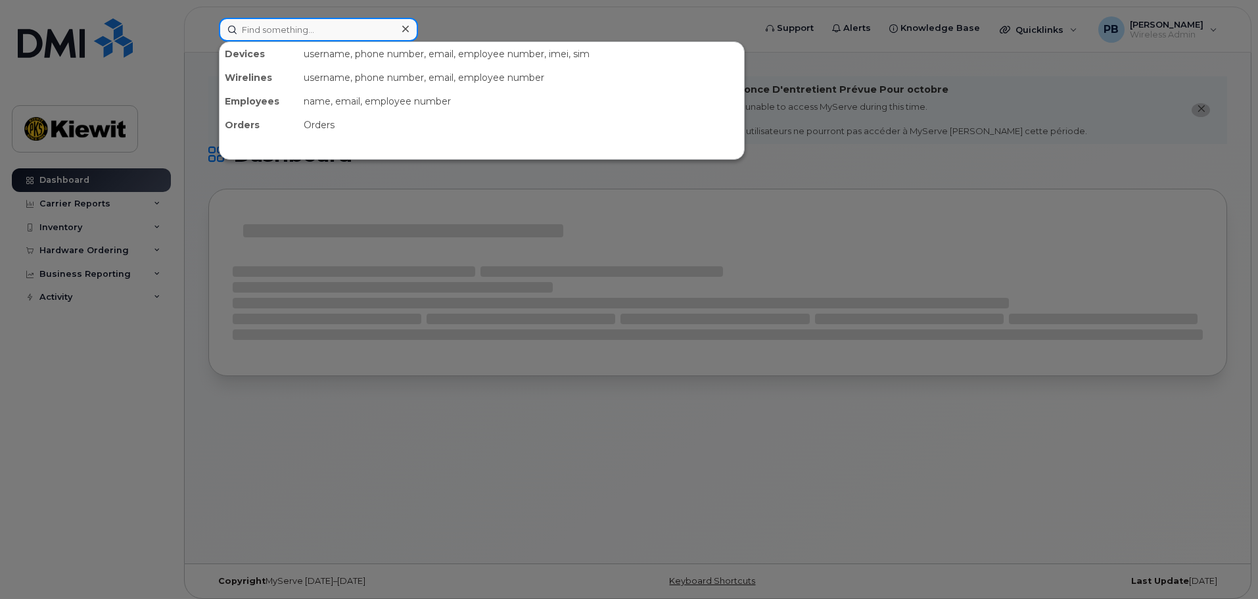
click at [318, 20] on input at bounding box center [318, 30] width 199 height 24
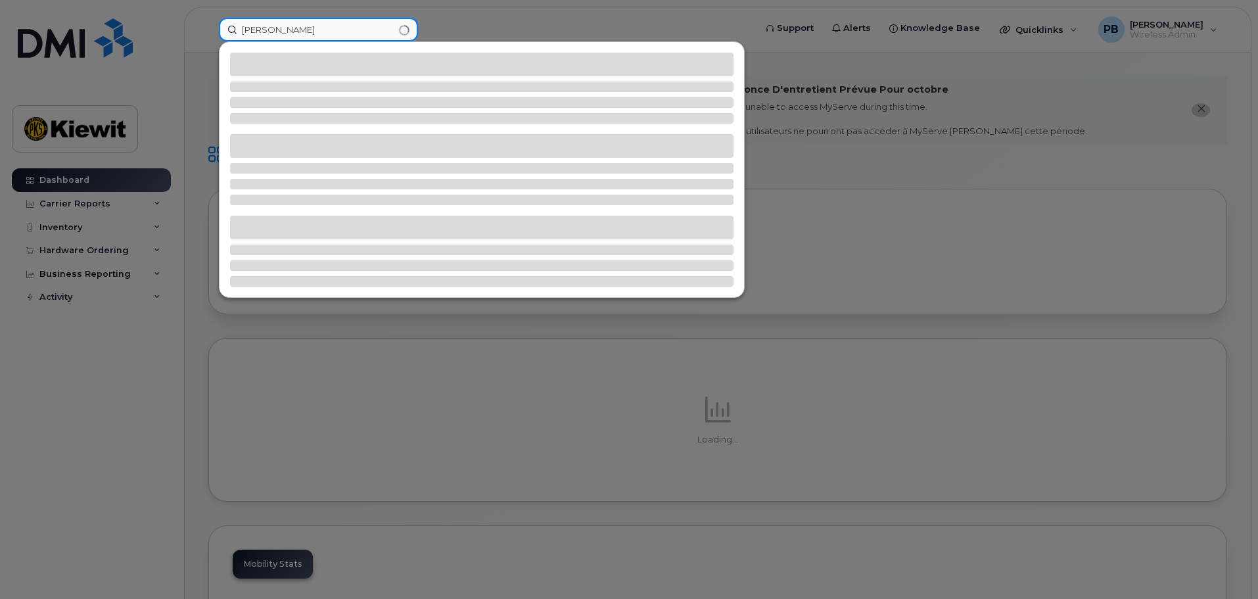
type input "[PERSON_NAME]"
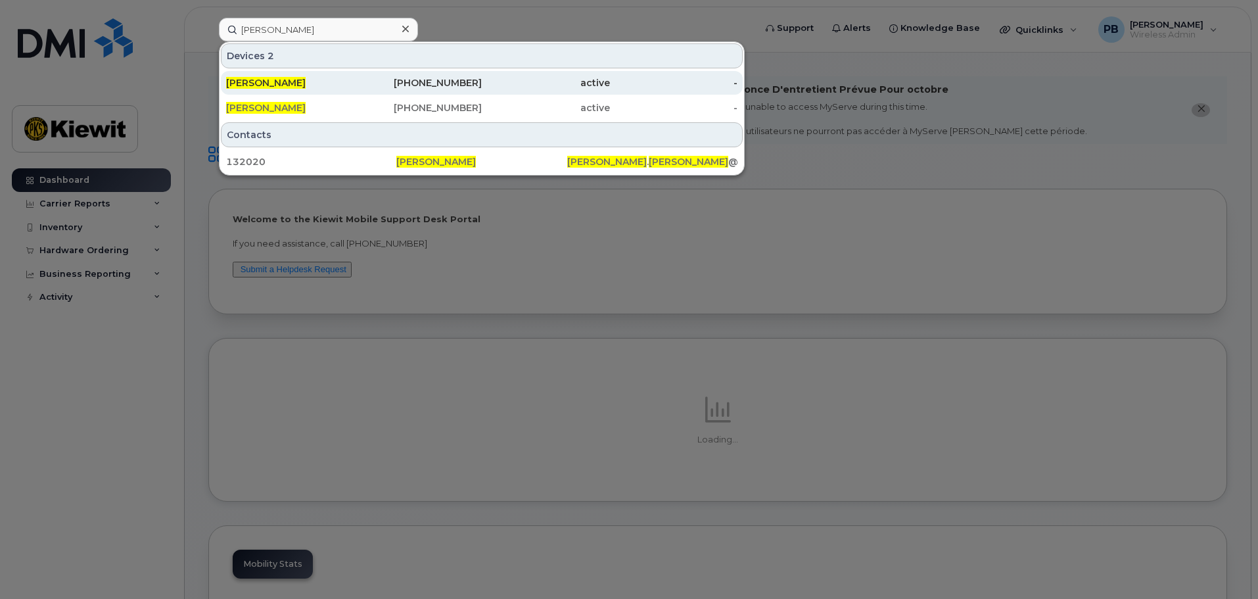
click at [438, 92] on div "[PHONE_NUMBER]" at bounding box center [418, 83] width 128 height 24
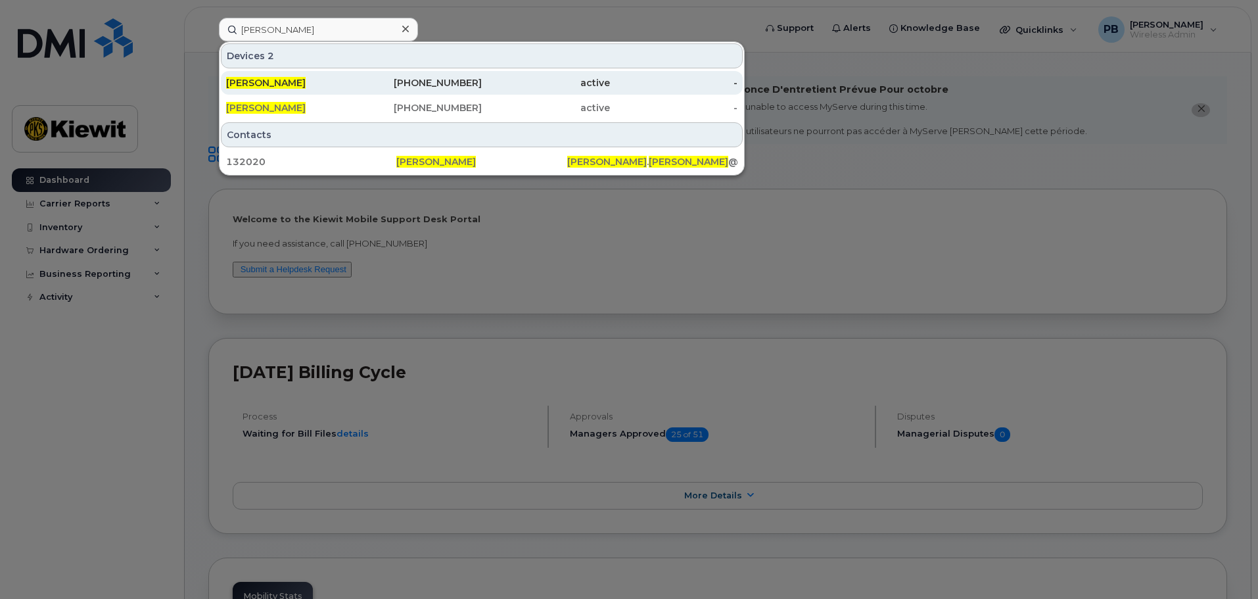
click at [449, 80] on div "318-948-0057" at bounding box center [418, 82] width 128 height 13
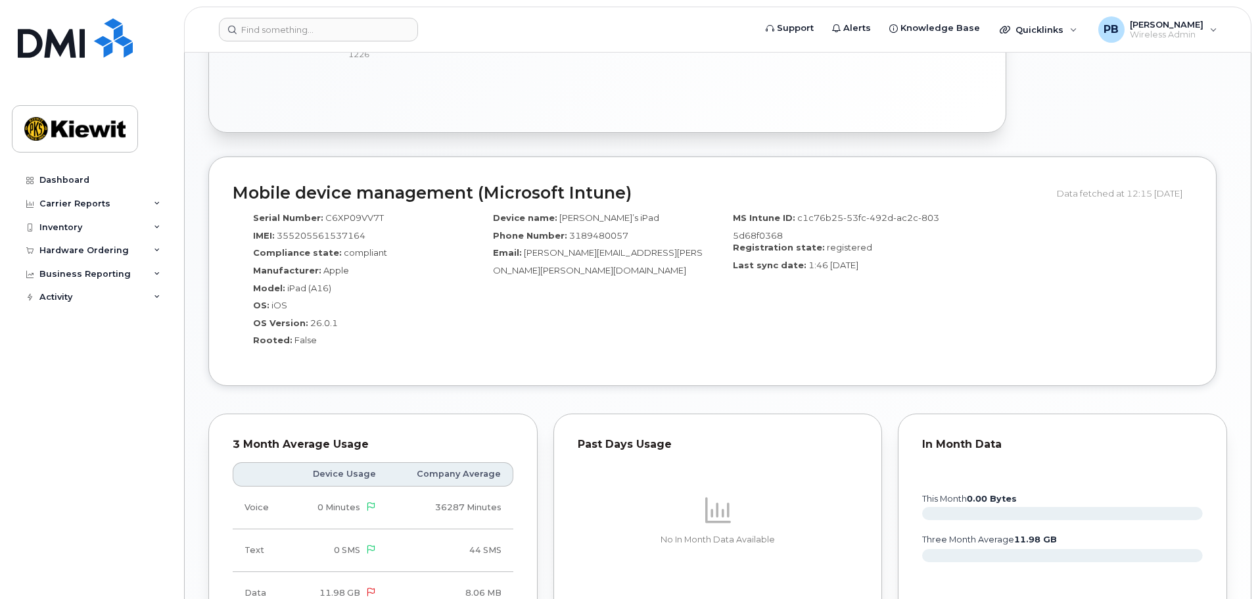
scroll to position [734, 0]
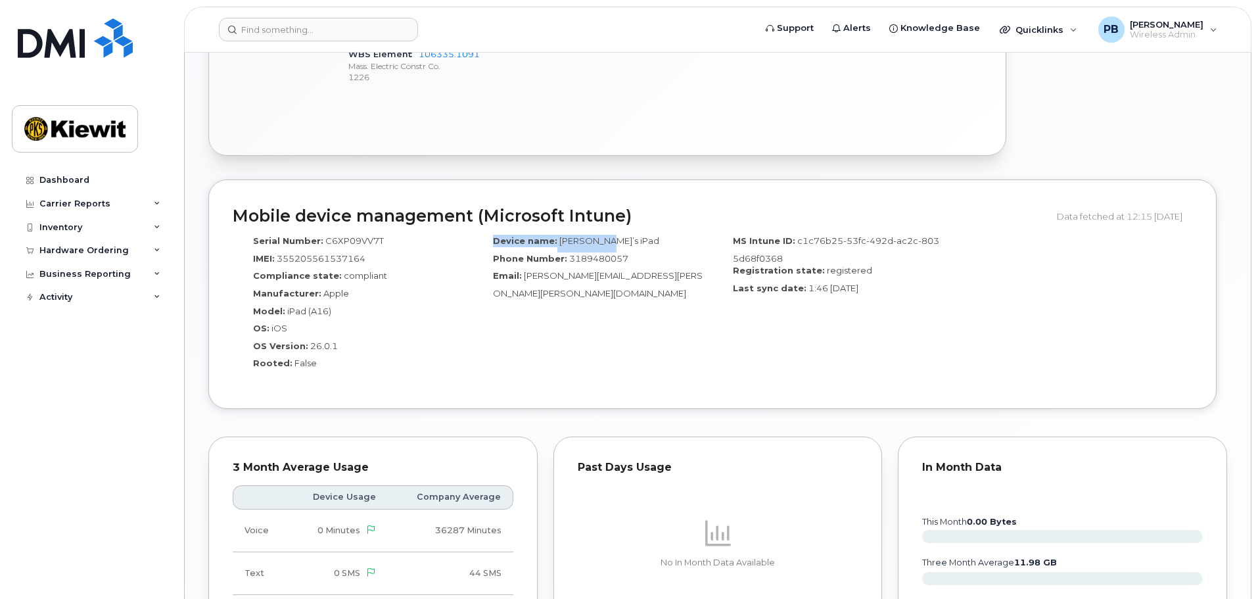
drag, startPoint x: 609, startPoint y: 247, endPoint x: 476, endPoint y: 245, distance: 133.4
click at [476, 246] on div "Device name: Ron’s iPad Phone Number: 3189480057 Email: Ron.Knipple@kiewit.com" at bounding box center [593, 307] width 240 height 156
click at [517, 235] on label "Device name:" at bounding box center [525, 241] width 64 height 12
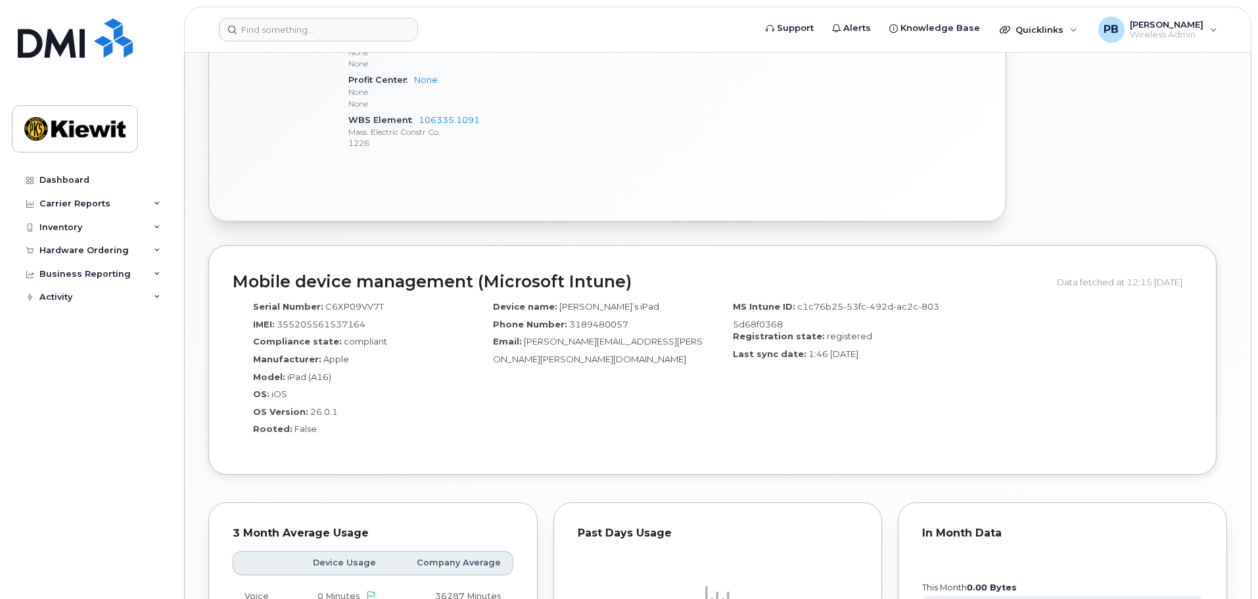
scroll to position [208, 0]
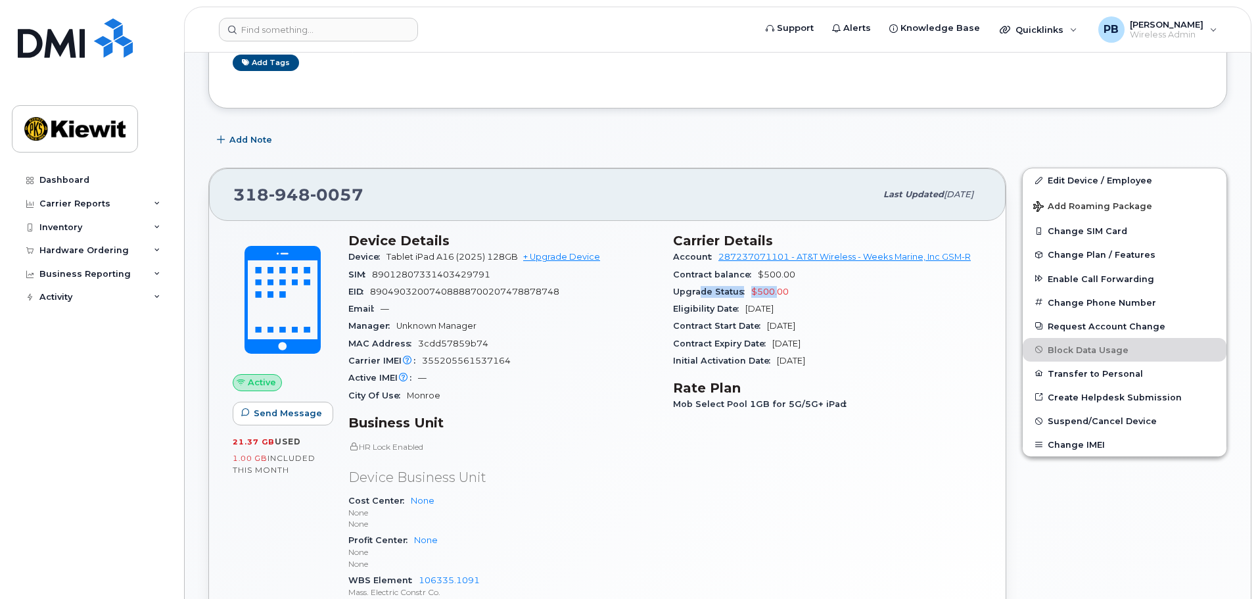
drag, startPoint x: 774, startPoint y: 294, endPoint x: 699, endPoint y: 296, distance: 75.6
click at [699, 296] on div "Upgrade Status $500.00" at bounding box center [827, 291] width 309 height 17
drag, startPoint x: 706, startPoint y: 294, endPoint x: 692, endPoint y: 294, distance: 14.5
click at [706, 294] on span "Upgrade Status" at bounding box center [712, 292] width 78 height 10
drag, startPoint x: 687, startPoint y: 295, endPoint x: 663, endPoint y: 300, distance: 24.1
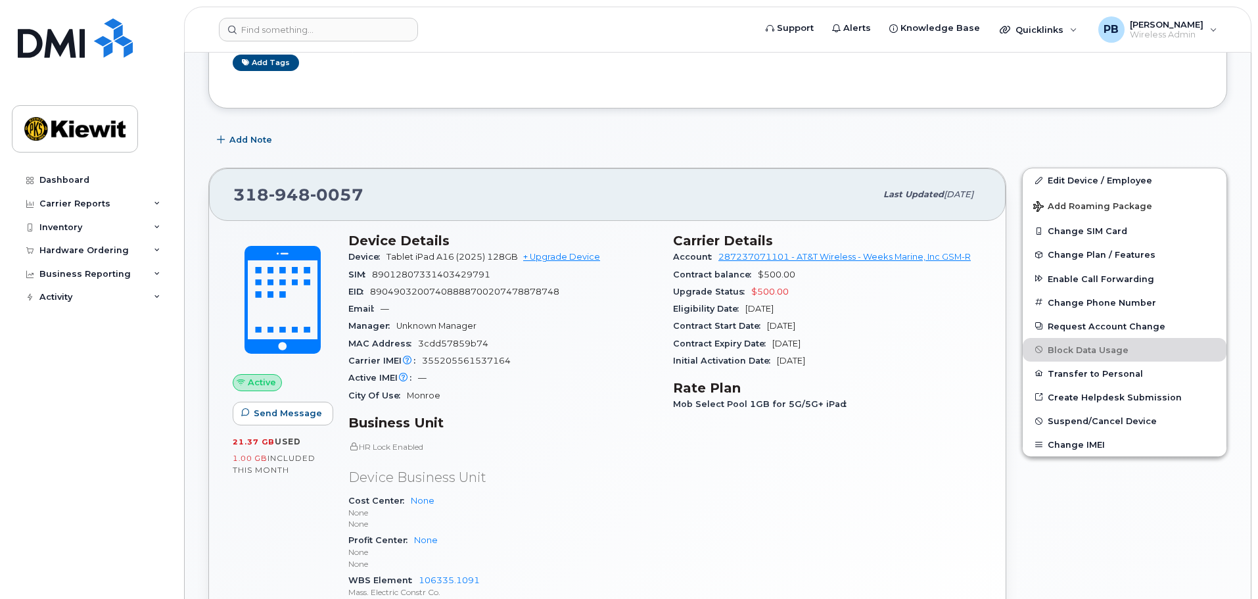
click at [685, 296] on span "Upgrade Status" at bounding box center [712, 292] width 78 height 10
drag, startPoint x: 542, startPoint y: 300, endPoint x: 476, endPoint y: 306, distance: 66.0
click at [482, 308] on section "Device Details Device Tablet iPad A16 (2025) 128GB + Upgrade Device SIM 8901280…" at bounding box center [502, 319] width 309 height 172
click at [482, 306] on div "Email —" at bounding box center [502, 308] width 309 height 17
drag, startPoint x: 743, startPoint y: 336, endPoint x: 813, endPoint y: 315, distance: 73.4
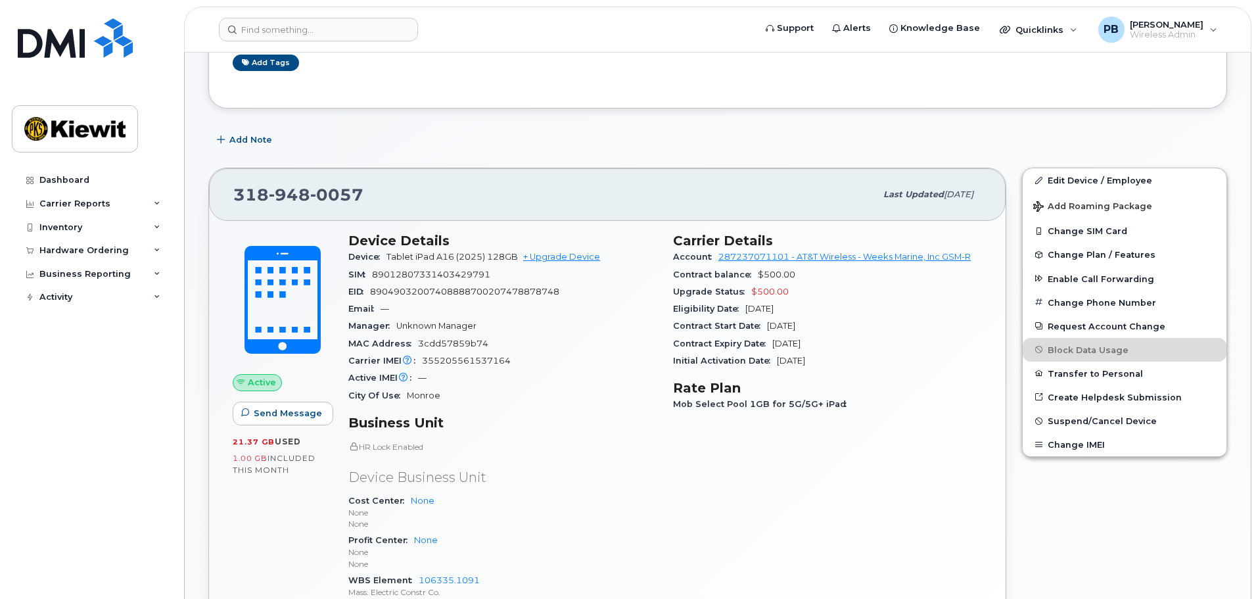
click at [813, 315] on section "Carrier Details Account 287237071101 - AT&T Wireless - Weeks Marine, Inc GSM-R …" at bounding box center [827, 301] width 309 height 137
click at [816, 313] on div "Eligibility Date Jun 06, 2027" at bounding box center [827, 308] width 309 height 17
drag, startPoint x: 838, startPoint y: 350, endPoint x: 749, endPoint y: 346, distance: 88.8
click at [768, 348] on div "Contract Expiry Date Jun 05, 2027" at bounding box center [827, 343] width 309 height 17
click at [746, 325] on span "Contract Start Date" at bounding box center [720, 326] width 94 height 10
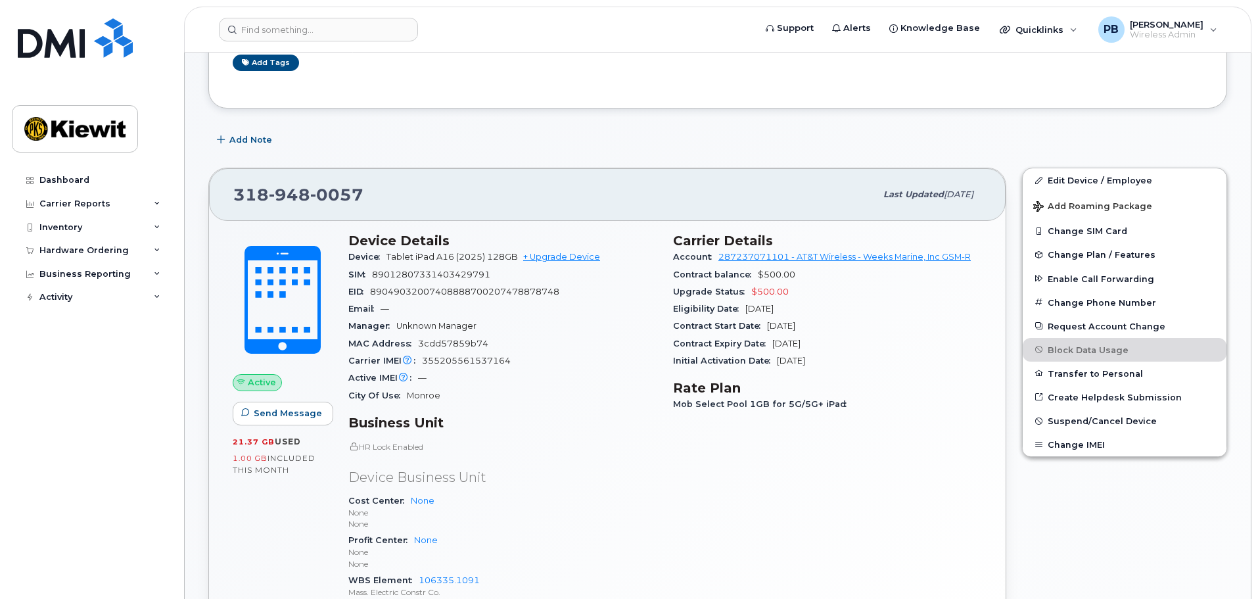
click at [795, 324] on span "[DATE]" at bounding box center [781, 326] width 28 height 10
drag, startPoint x: 766, startPoint y: 323, endPoint x: 722, endPoint y: 321, distance: 44.7
click at [766, 323] on span "Contract Start Date" at bounding box center [720, 326] width 94 height 10
drag, startPoint x: 695, startPoint y: 321, endPoint x: 670, endPoint y: 319, distance: 24.4
click at [685, 321] on span "Contract Start Date" at bounding box center [720, 326] width 94 height 10
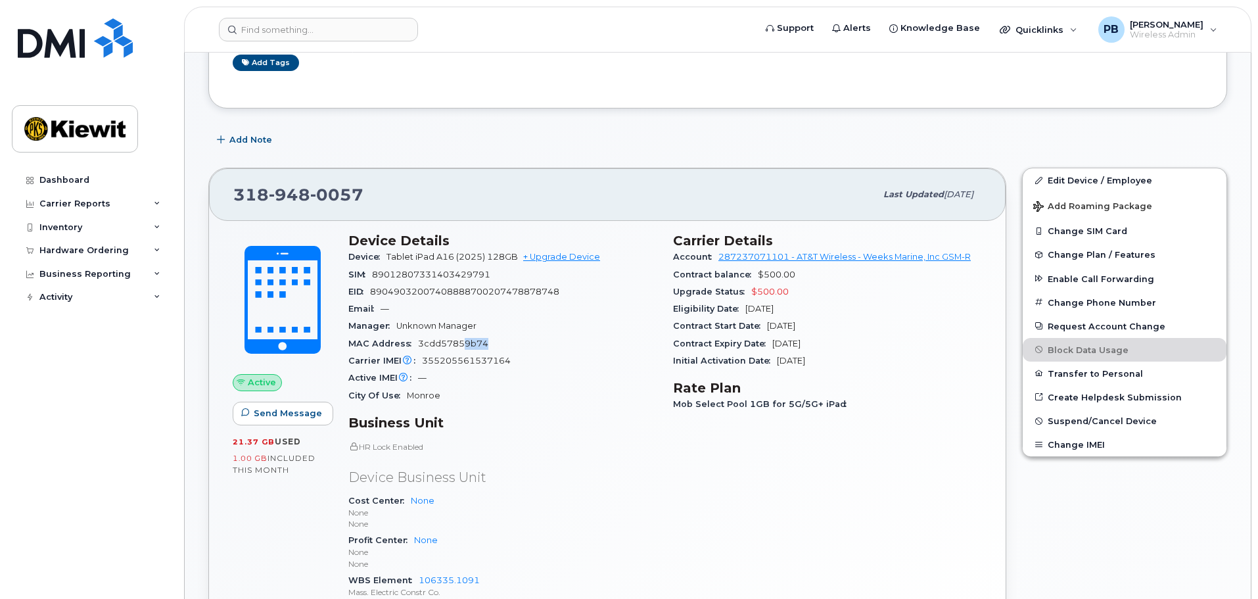
drag, startPoint x: 460, startPoint y: 346, endPoint x: 449, endPoint y: 343, distance: 11.5
click at [457, 346] on div "MAC Address 3cdd57859b74" at bounding box center [502, 343] width 309 height 17
click at [478, 324] on div "Manager Unknown Manager" at bounding box center [502, 325] width 309 height 17
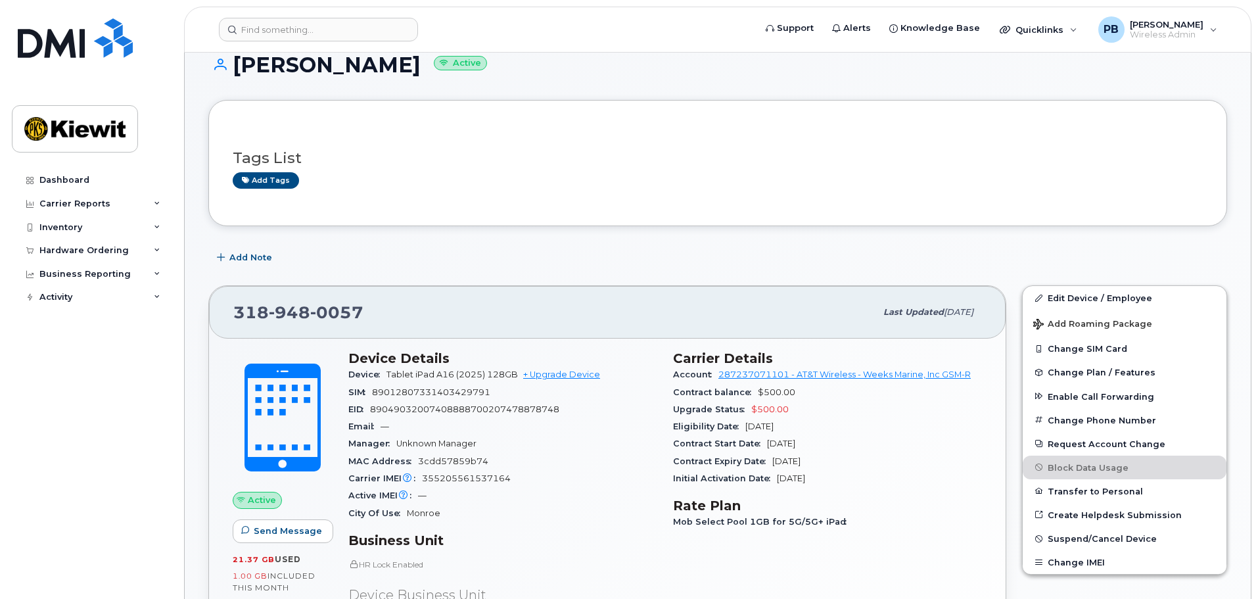
scroll to position [77, 0]
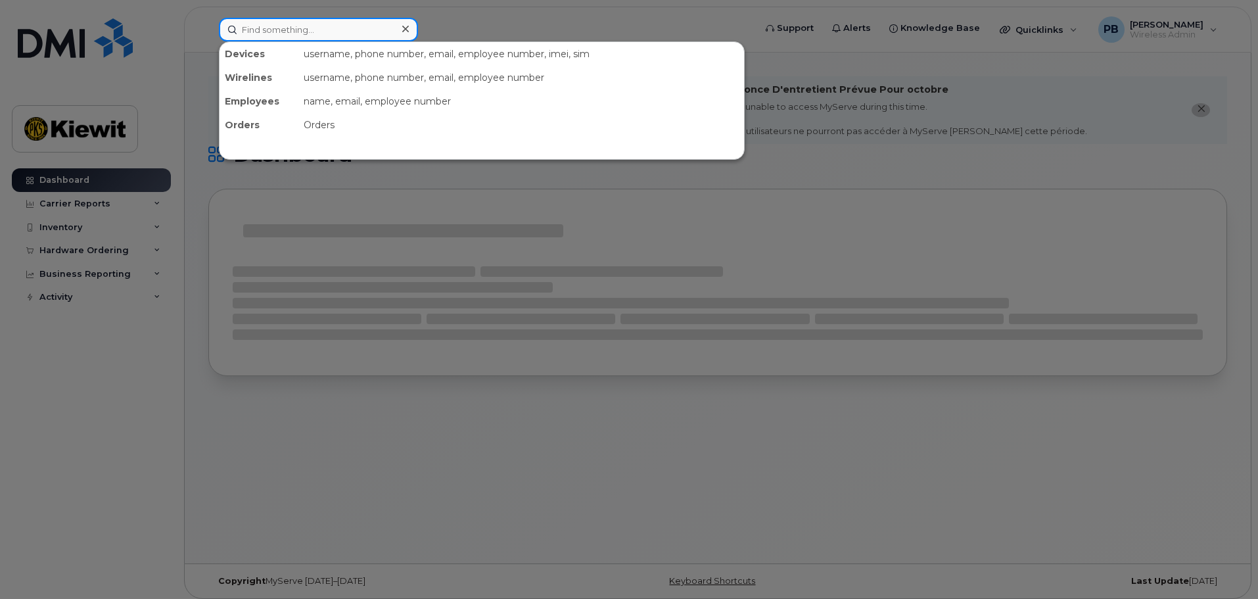
click at [313, 25] on input at bounding box center [318, 30] width 199 height 24
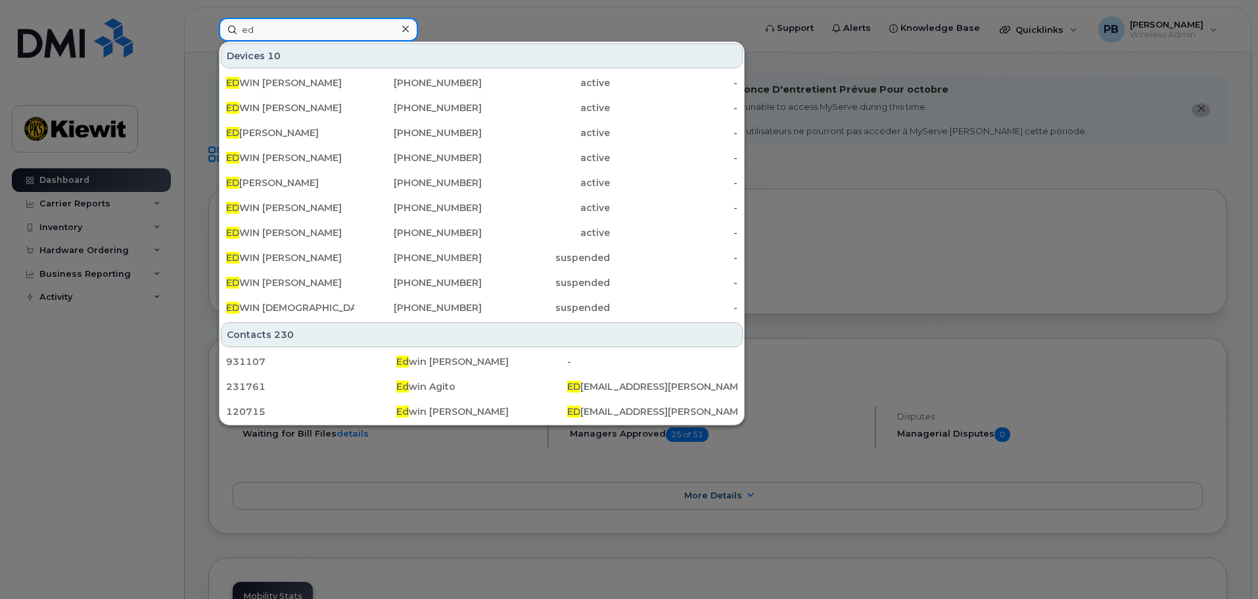
type input "e"
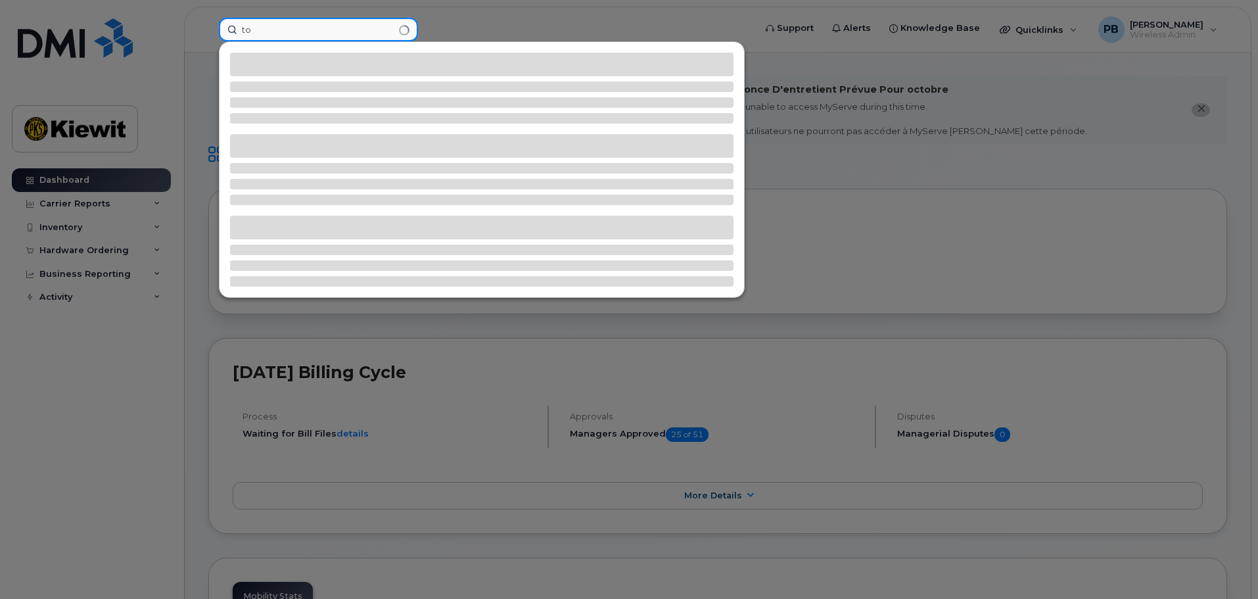
type input "t"
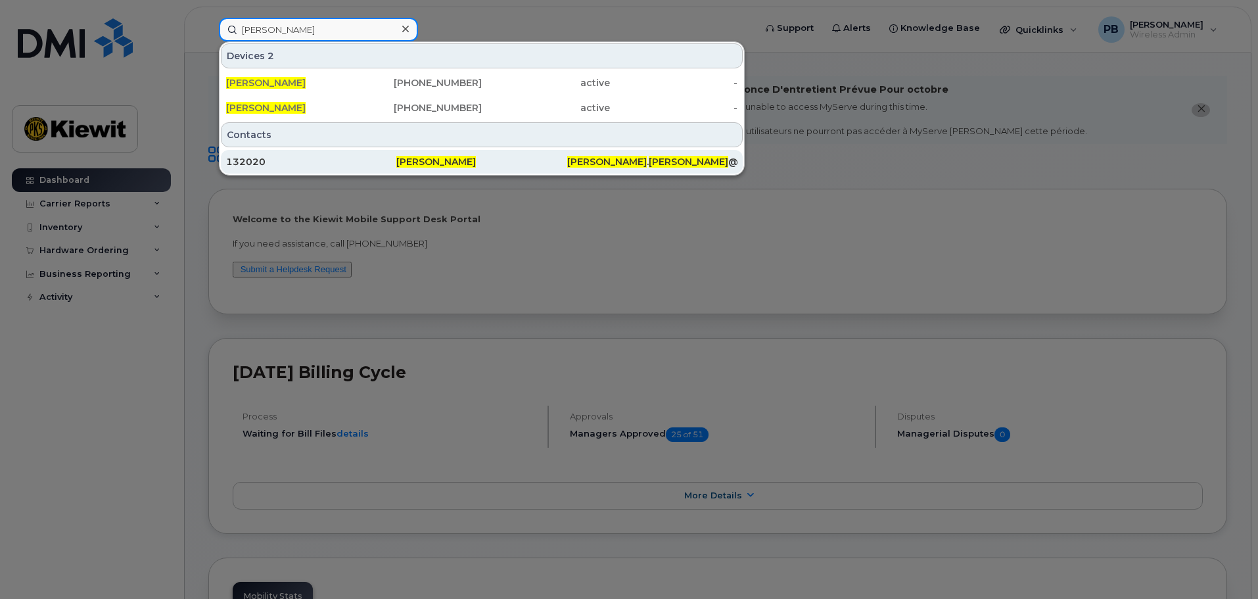
type input "ron knipple"
click at [396, 157] on div "132020" at bounding box center [311, 161] width 170 height 13
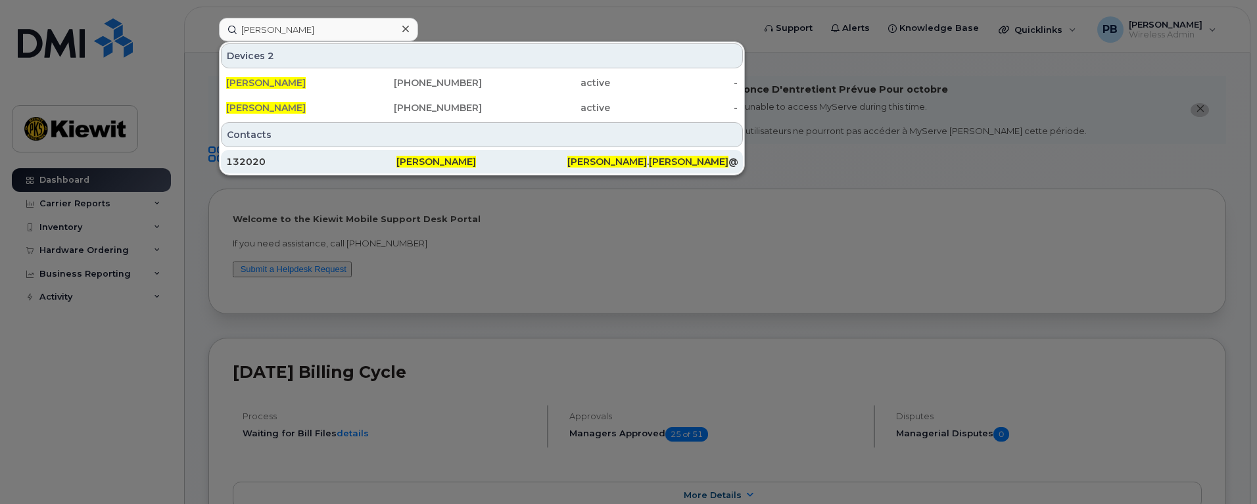
click at [283, 162] on div "132020" at bounding box center [311, 161] width 170 height 13
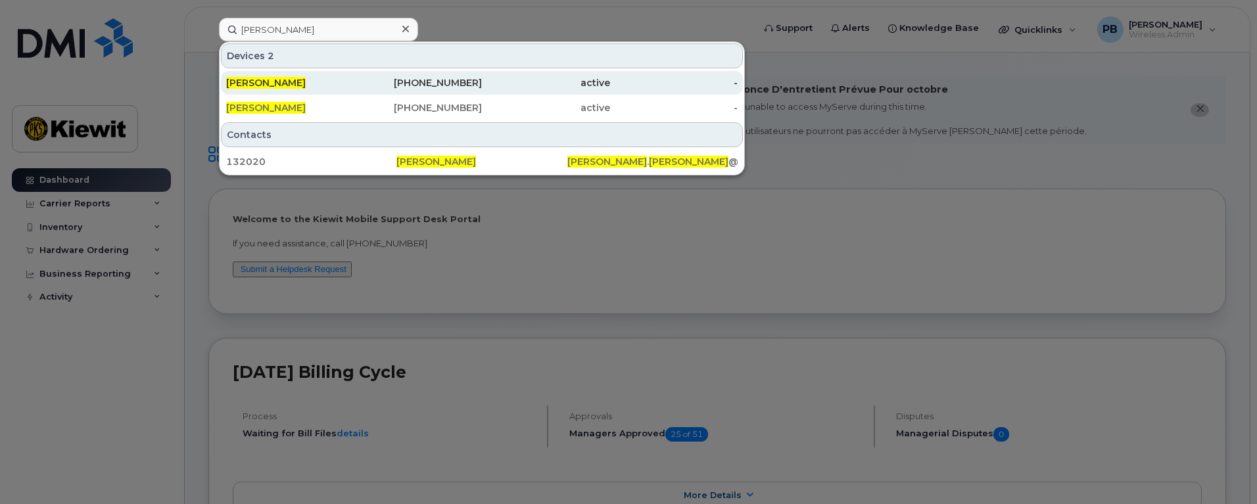
click at [505, 83] on div "active" at bounding box center [546, 82] width 128 height 13
